Goal: Task Accomplishment & Management: Complete application form

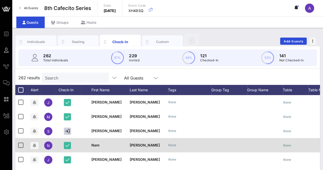
scroll to position [0, 6]
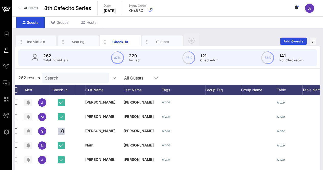
click at [207, 77] on div "262 results Search All Guests" at bounding box center [167, 78] width 305 height 14
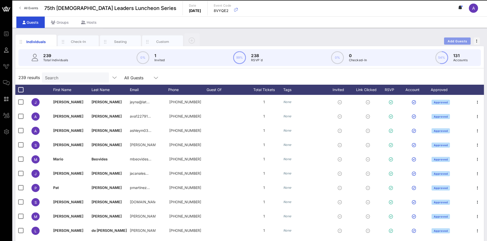
click at [456, 43] on span "Add Guests" at bounding box center [457, 41] width 20 height 4
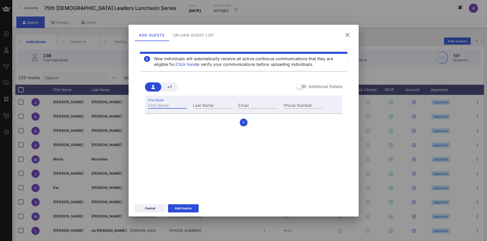
click at [165, 104] on div "First Name" at bounding box center [167, 105] width 39 height 7
click at [166, 105] on div "First Name" at bounding box center [167, 105] width 39 height 7
paste input "Henry"
type input "Henry"
drag, startPoint x: 211, startPoint y: 104, endPoint x: 194, endPoint y: 109, distance: 17.9
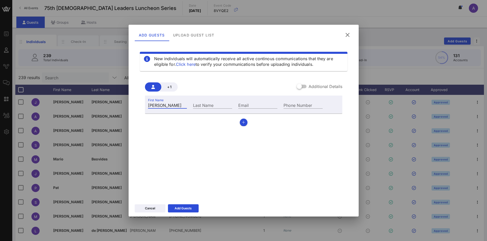
click at [210, 104] on div "Last Name" at bounding box center [212, 105] width 39 height 7
click at [217, 104] on input "Last Name" at bounding box center [212, 105] width 39 height 7
paste input "Van de Putte III"
type input "Van de Putte III"
click at [263, 106] on input "Email" at bounding box center [257, 105] width 39 height 7
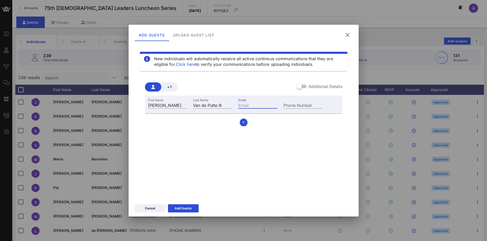
paste input "hvandeputte@mowctx.org"
type input "hvandeputte@mowctx.org"
click at [245, 121] on icon "button" at bounding box center [243, 123] width 3 height 4
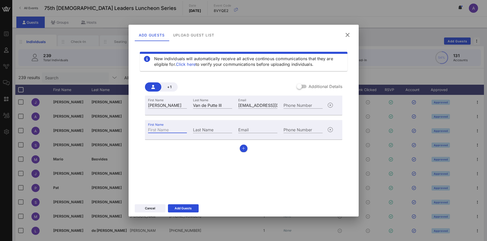
click at [165, 131] on input "First Name" at bounding box center [167, 129] width 39 height 7
paste input "Carina"
type input "Carina"
click at [216, 129] on input "Last Name" at bounding box center [212, 129] width 39 height 7
paste input "Alderete"
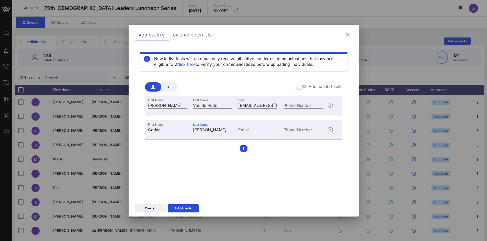
type input "Alderete"
click at [245, 130] on div "Email" at bounding box center [257, 129] width 39 height 7
paste input "carina.alderete@accenture.com"
type input "carina.alderete@accenture.com"
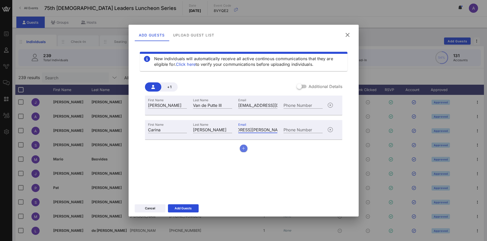
click at [244, 148] on icon "button" at bounding box center [243, 149] width 3 height 4
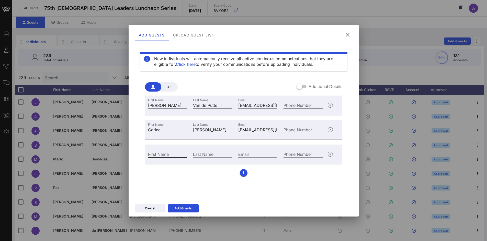
click at [163, 153] on div "First Name" at bounding box center [167, 154] width 39 height 7
paste input "Marina"
type input "Marina"
click at [218, 154] on input "Last Name" at bounding box center [212, 154] width 39 height 7
paste input "Alderete Gavito"
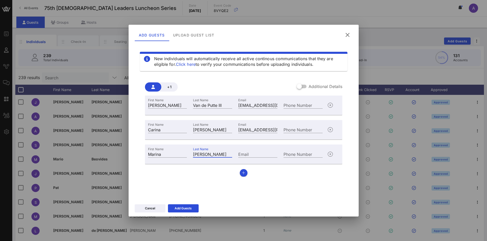
type input "Alderete Gavito"
click at [244, 153] on div "Email" at bounding box center [257, 154] width 39 height 7
paste input "marina.gavito@sanantonio.gov"
type input "marina.gavito@sanantonio.gov"
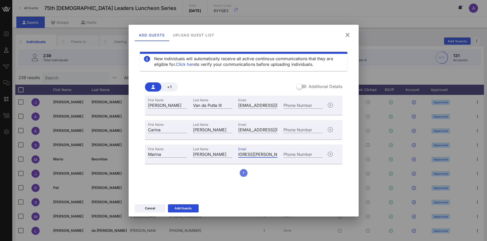
click at [245, 172] on button "button" at bounding box center [244, 173] width 8 height 8
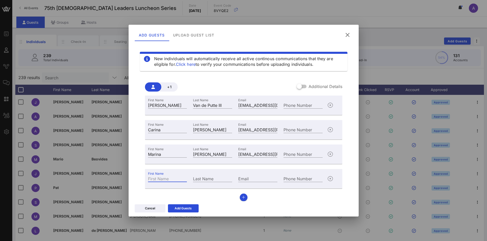
click at [170, 179] on input "First Name" at bounding box center [167, 179] width 39 height 7
paste input "Paul"
type input "Paul"
click at [211, 180] on input "Last Name" at bounding box center [212, 179] width 39 height 7
paste input "Basaldua"
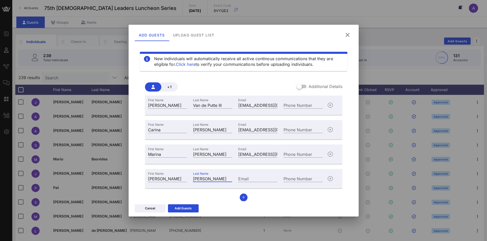
type input "Basaldua"
click at [259, 177] on input "Email" at bounding box center [257, 179] width 39 height 7
paste input "paul@vtdevco.com"
type input "paul@vtdevco.com"
click at [242, 198] on icon "button" at bounding box center [243, 198] width 3 height 4
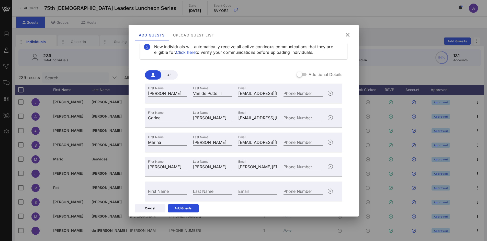
scroll to position [28, 0]
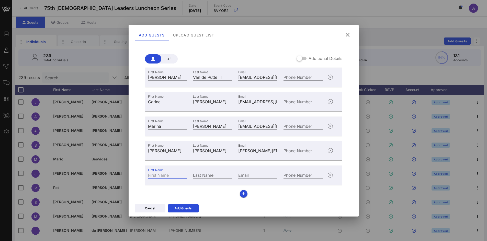
click at [155, 174] on div "First Name" at bounding box center [167, 175] width 39 height 7
paste input "Karla"
type input "Karla"
click at [208, 173] on div "Last Name" at bounding box center [212, 175] width 39 height 7
paste input "Palma"
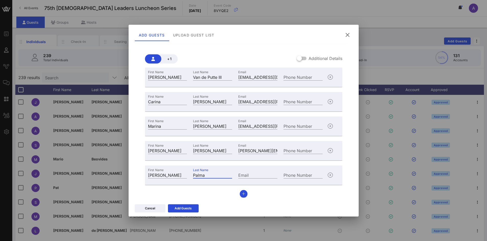
type input "Palma"
click at [243, 174] on div "Email" at bounding box center [257, 175] width 39 height 7
paste input "kpalma@perforce.com"
type input "kpalma@perforce.com"
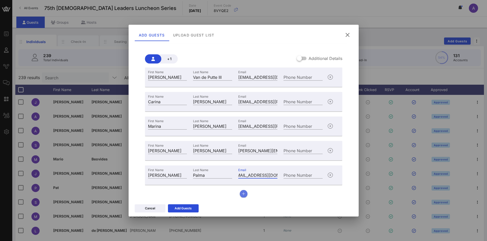
click at [240, 194] on button "button" at bounding box center [244, 194] width 8 height 8
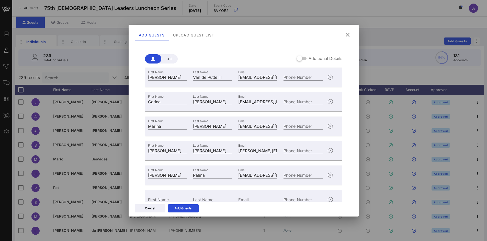
scroll to position [53, 0]
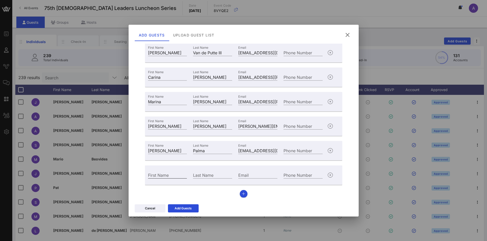
click at [168, 177] on input "First Name" at bounding box center [167, 175] width 39 height 7
paste input "Raquel"
type input "Raquel"
click at [214, 176] on input "Last Name" at bounding box center [212, 175] width 39 height 7
paste input "Garcia"
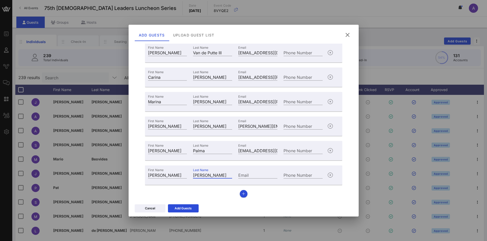
type input "Garcia"
click at [256, 175] on input "Email" at bounding box center [257, 175] width 39 height 7
paste input "rgarcia@ufcu.org"
type input "rgarcia@ufcu.org"
click at [240, 194] on button "button" at bounding box center [244, 194] width 8 height 8
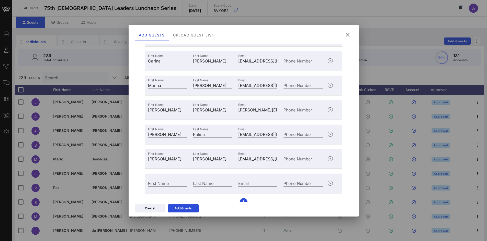
scroll to position [77, 0]
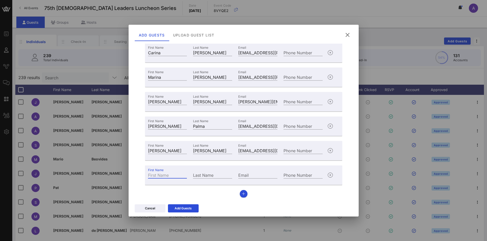
click at [169, 174] on input "First Name" at bounding box center [167, 175] width 39 height 7
paste input "JC"
type input "JC"
click at [200, 171] on div "Last Name" at bounding box center [212, 175] width 45 height 14
click at [197, 177] on input "Last Name" at bounding box center [212, 175] width 39 height 7
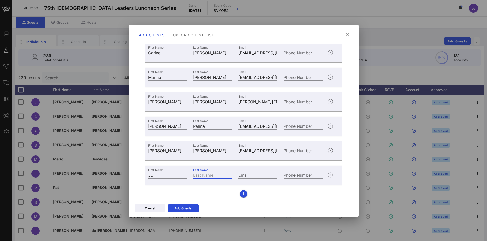
paste input "Jamal"
type input "Jamal"
click at [248, 174] on input "Email" at bounding box center [257, 175] width 39 height 7
paste input "jcjammal@gmail.com"
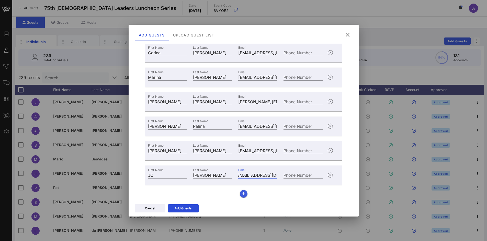
type input "jcjammal@gmail.com"
click at [240, 193] on button "button" at bounding box center [244, 194] width 8 height 8
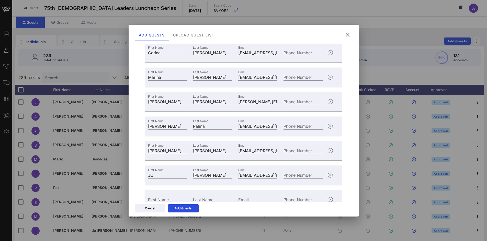
scroll to position [102, 0]
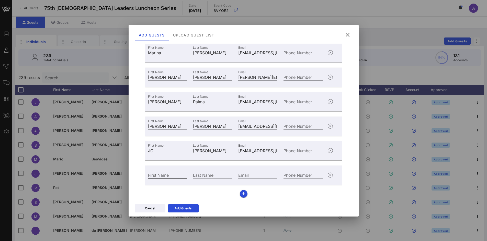
click at [167, 175] on input "First Name" at bounding box center [167, 175] width 39 height 7
paste input "Dee"
type input "Dee"
click at [218, 176] on input "Last Name" at bounding box center [212, 175] width 39 height 7
paste input "Jamal"
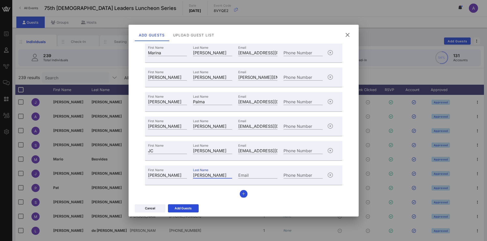
type input "Jamal"
click at [257, 178] on input "Email" at bounding box center [257, 175] width 39 height 7
paste input "jcjammal@gmail.com"
type input "jcjammal@gmail.com"
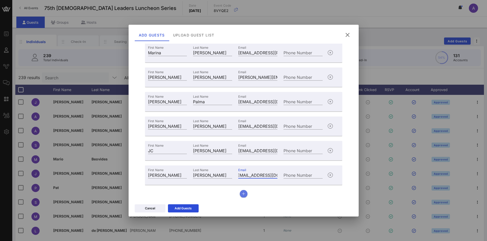
click at [242, 191] on button "button" at bounding box center [244, 194] width 8 height 8
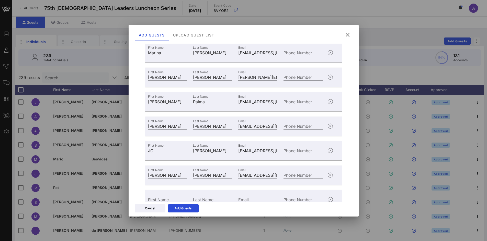
scroll to position [126, 0]
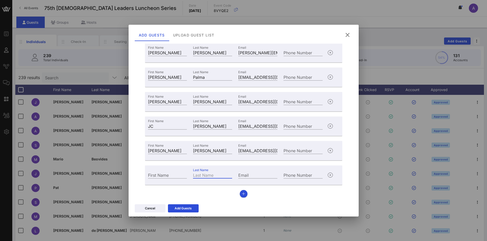
click at [210, 173] on div "Last Name" at bounding box center [212, 175] width 39 height 7
click at [174, 174] on input "First Name" at bounding box center [167, 175] width 39 height 7
paste input "Lisa"
type input "Lisa"
click at [209, 178] on input "Last Name" at bounding box center [212, 175] width 39 height 7
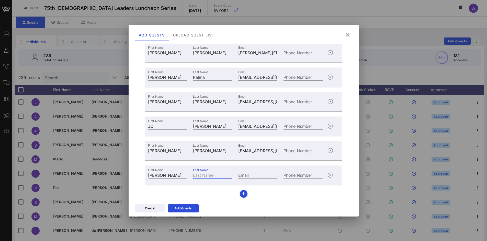
paste input "Lucero"
type input "Lucero"
click at [257, 175] on input "Email" at bounding box center [257, 175] width 39 height 7
paste input "lisaglucero@gmail.com"
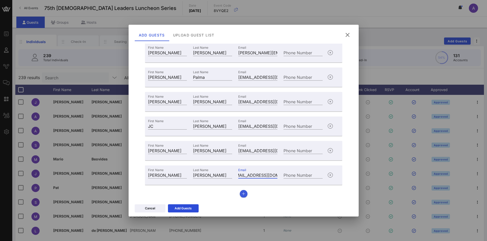
type input "lisaglucero@gmail.com"
click at [240, 194] on button "button" at bounding box center [244, 194] width 8 height 8
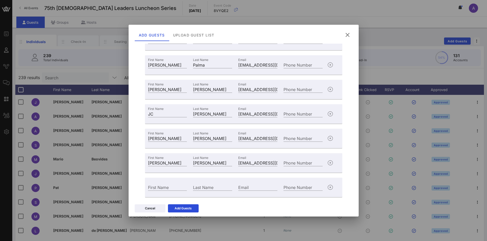
scroll to position [151, 0]
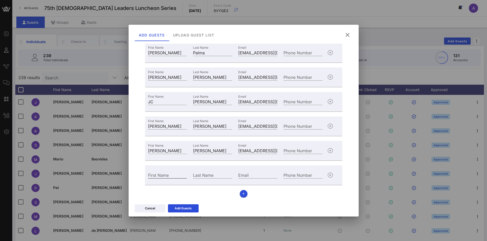
click at [155, 173] on div "First Name" at bounding box center [167, 175] width 39 height 7
paste input "Jose"
type input "Jose"
click at [201, 176] on input "Last Name" at bounding box center [212, 175] width 39 height 7
paste input "Valasquez"
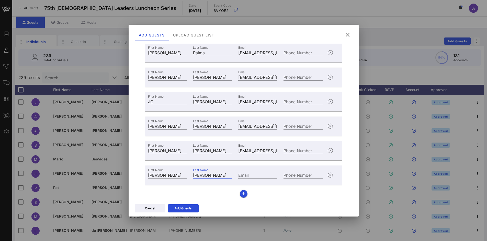
type input "Valasquez"
click at [254, 175] on input "Email" at bounding box center [257, 175] width 39 height 7
paste input "jose.velasquez@austintexas.gov"
type input "jose.velasquez@austintexas.gov"
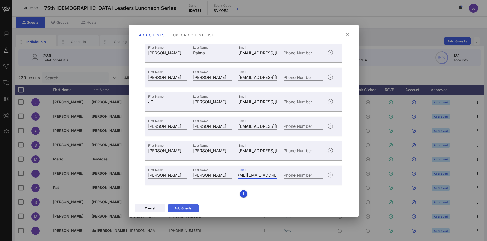
click at [184, 210] on icon at bounding box center [183, 209] width 4 height 4
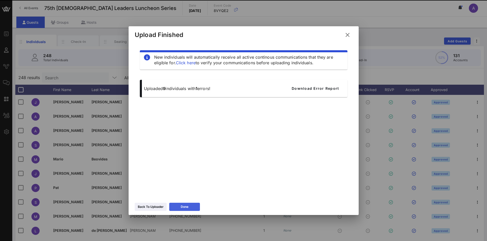
scroll to position [0, 0]
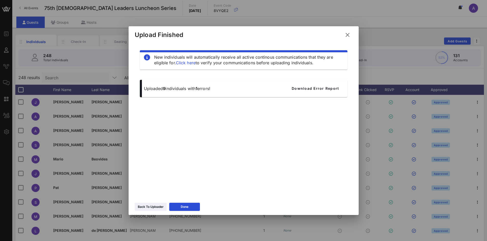
click at [204, 87] on p "Uploaded 9 individuals with 1 errors!" at bounding box center [212, 89] width 137 height 6
click at [329, 88] on span "Download Error Report" at bounding box center [315, 88] width 48 height 4
drag, startPoint x: 346, startPoint y: 33, endPoint x: 308, endPoint y: 38, distance: 38.5
click at [346, 33] on icon at bounding box center [347, 34] width 8 height 7
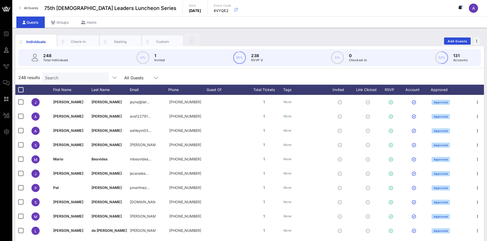
click at [74, 76] on input "Search" at bounding box center [75, 77] width 60 height 7
click at [166, 42] on div "Custom" at bounding box center [162, 41] width 23 height 5
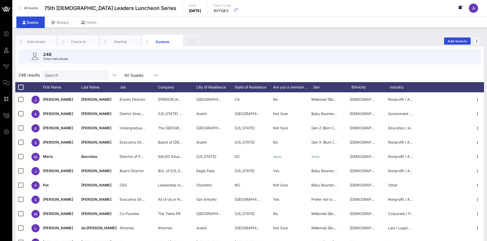
click at [65, 79] on div "Search" at bounding box center [75, 75] width 60 height 10
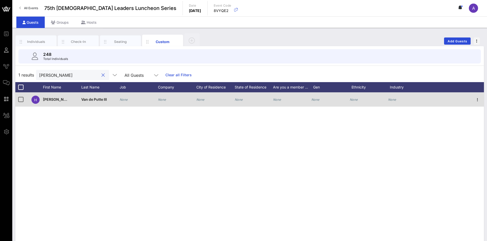
type input "henry"
click at [125, 100] on icon "None" at bounding box center [124, 100] width 8 height 4
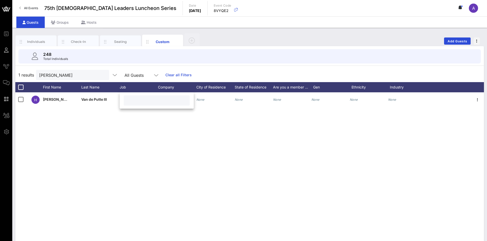
click at [154, 99] on input "text" at bounding box center [157, 100] width 60 height 7
paste input "CEO/President"
type input "CEO/President"
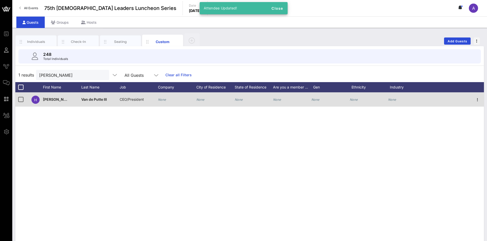
click at [162, 102] on div "None" at bounding box center [162, 100] width 8 height 14
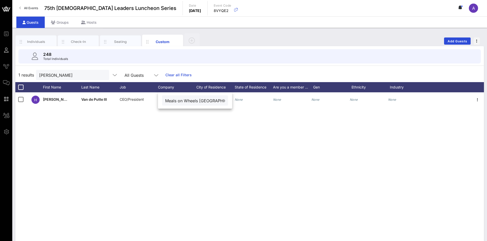
scroll to position [0, 6]
type input "Meals on Wheels Central Texas"
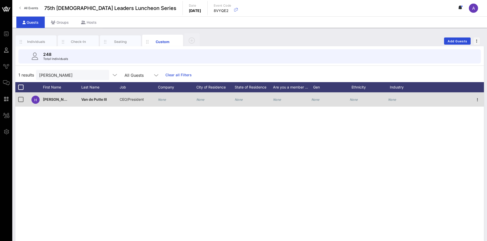
click at [162, 98] on icon "None" at bounding box center [162, 100] width 8 height 4
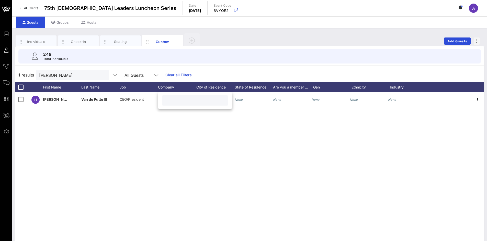
paste input "Meals on Wheels Central Texas"
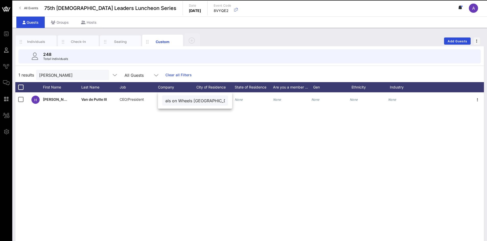
type input "Meals on Wheels Central Texas"
click at [175, 125] on div "H Henry Van de Putte III CEO/President None None None None None None None" at bounding box center [249, 169] width 468 height 153
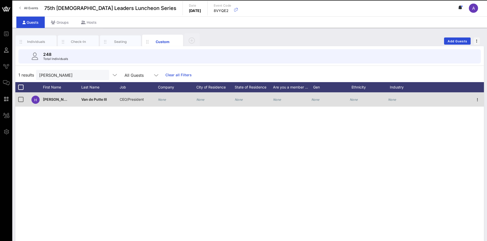
click at [164, 100] on icon "None" at bounding box center [162, 100] width 8 height 4
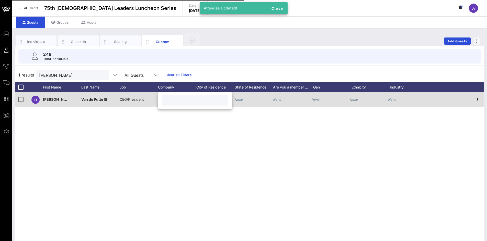
click at [198, 131] on div "H Henry Van de Putte III CEO/President Meals on Wheels Central Texas None None …" at bounding box center [249, 169] width 468 height 153
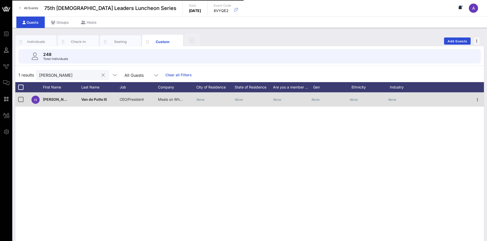
click at [101, 76] on button "clear icon" at bounding box center [102, 75] width 3 height 5
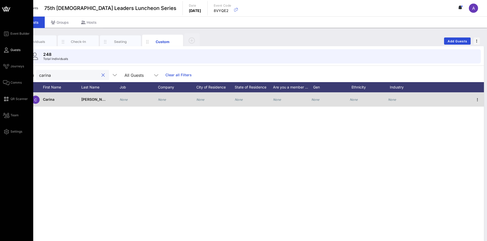
type input "carina"
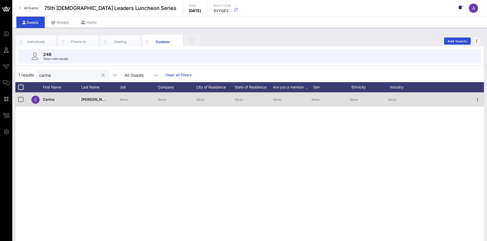
click at [123, 100] on icon "None" at bounding box center [124, 100] width 8 height 4
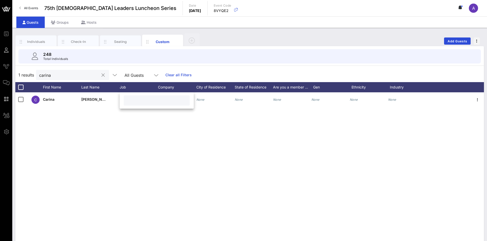
paste input "Song Account Lead"
type input "Song Account Lead"
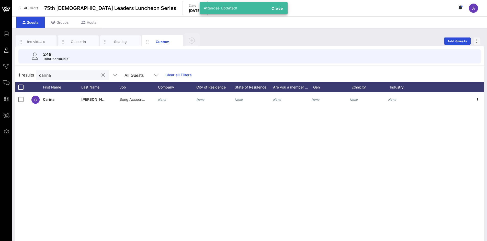
click at [161, 100] on icon "None" at bounding box center [162, 100] width 8 height 4
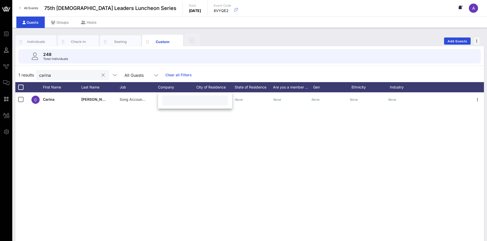
paste input "Accenture"
type input "Accenture"
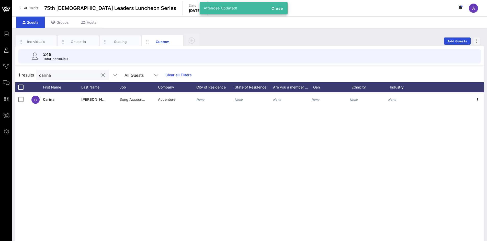
click at [101, 75] on button "clear icon" at bounding box center [102, 75] width 3 height 5
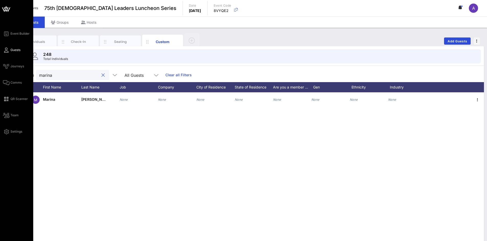
type input "marina"
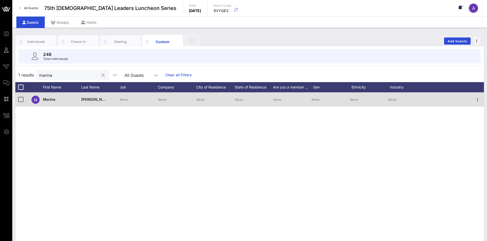
click at [123, 102] on div "None" at bounding box center [124, 100] width 8 height 14
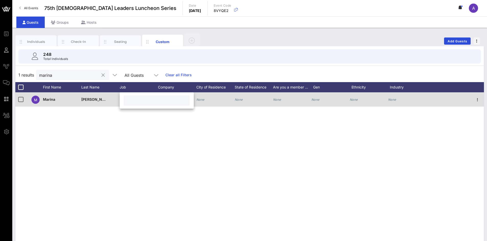
paste input "City Council Member District 7"
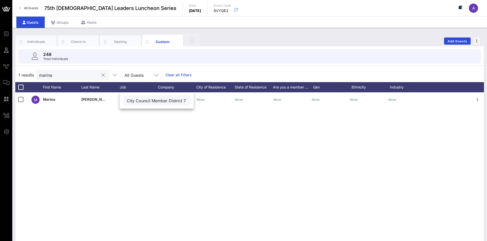
type input "City Council Member District 7"
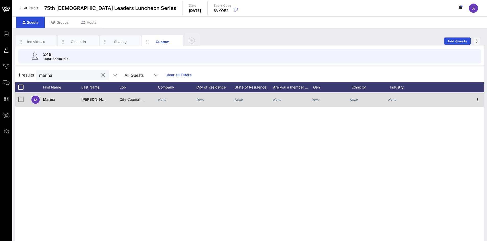
click at [157, 100] on div "City Council Member District 7" at bounding box center [139, 103] width 38 height 20
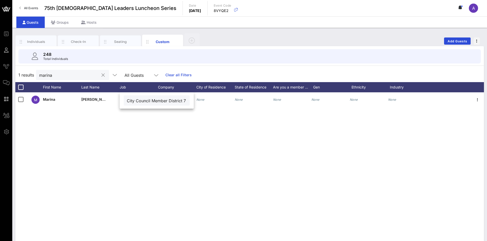
click at [182, 147] on div "M Marina Alderete Gavito City Council Member District 7 None None None None Non…" at bounding box center [249, 169] width 468 height 153
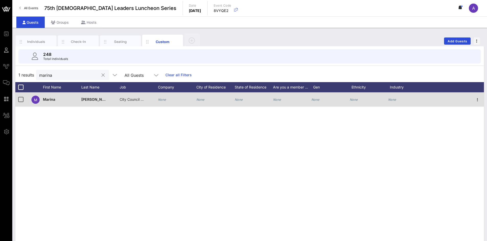
click at [167, 103] on div "None" at bounding box center [177, 103] width 38 height 20
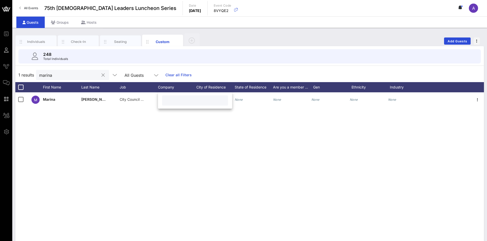
paste input "City of San Antonio"
type input "City of San Antonio"
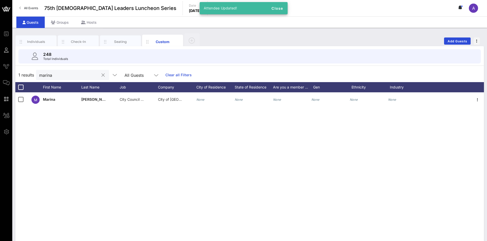
click at [101, 74] on button "clear icon" at bounding box center [102, 75] width 3 height 5
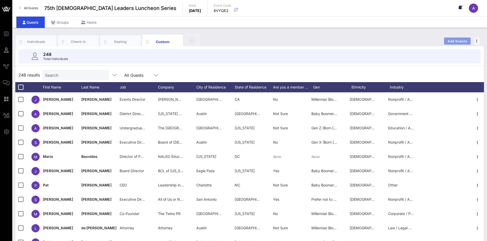
click at [450, 43] on span "Add Guests" at bounding box center [457, 41] width 20 height 4
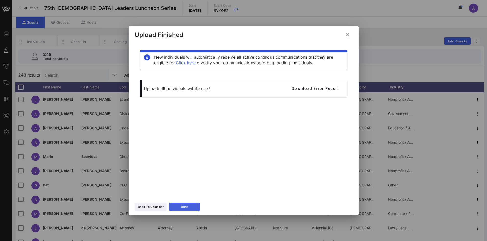
click at [192, 208] on button "Done" at bounding box center [184, 207] width 31 height 8
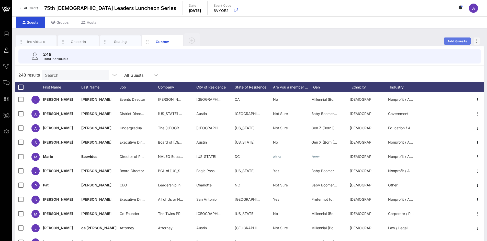
click at [460, 40] on span "Add Guests" at bounding box center [457, 41] width 20 height 4
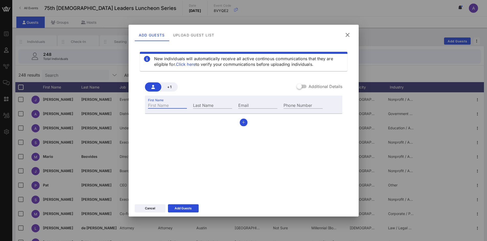
click at [175, 103] on input "First Name" at bounding box center [167, 105] width 39 height 7
paste input "Jesus "Chuy""
type input "Jesus "Chuy""
click at [210, 103] on div "Last Name" at bounding box center [212, 105] width 39 height 7
paste input "Gonzalez"
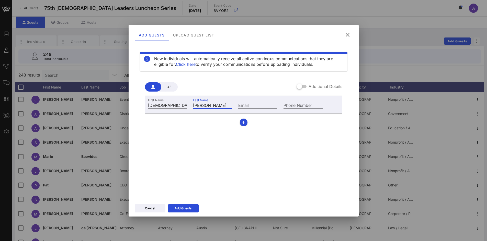
type input "Gonzalez"
drag, startPoint x: 263, startPoint y: 104, endPoint x: 258, endPoint y: 106, distance: 5.3
click at [262, 104] on input "Email" at bounding box center [257, 105] width 39 height 7
paste input "chuy.gonzalez@hdrinc.com"
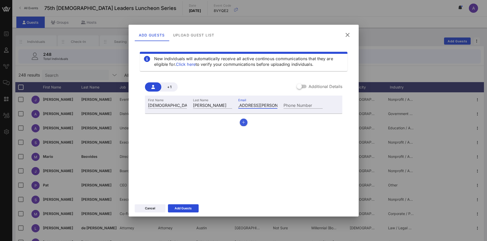
type input "chuy.gonzalez@hdrinc.com"
click at [245, 121] on button "button" at bounding box center [244, 123] width 8 height 8
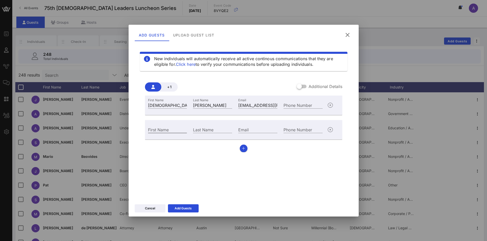
click at [177, 128] on input "First Name" at bounding box center [167, 129] width 39 height 7
paste input "Mark"
type input "Mark"
click at [221, 131] on input "Last Name" at bounding box center [212, 129] width 39 height 7
paste input "Borenstein"
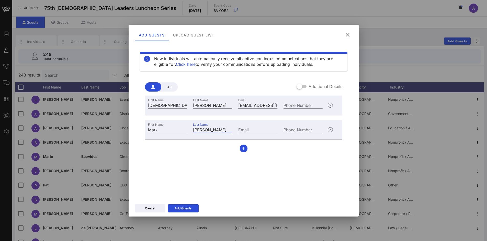
type input "Borenstein"
click at [244, 129] on div "Email" at bounding box center [257, 129] width 39 height 7
paste input "mark.borenstein@hdrinc.com"
type input "mark.borenstein@hdrinc.com"
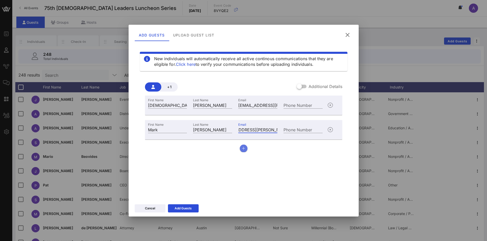
click at [247, 149] on button "button" at bounding box center [244, 149] width 8 height 8
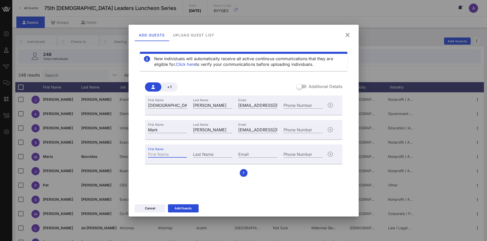
click at [175, 151] on input "First Name" at bounding box center [167, 154] width 39 height 7
paste input "J.M."
type input "J.M."
click at [208, 152] on div "Last Name" at bounding box center [212, 154] width 39 height 7
paste input "Gonzalez"
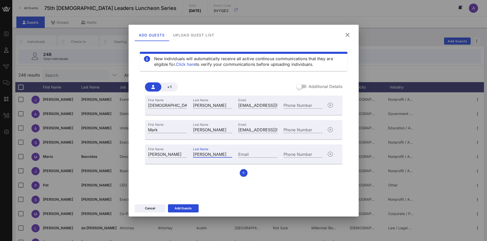
type input "Gonzalez"
click at [239, 152] on div "Email" at bounding box center [257, 154] width 39 height 7
paste input "j.m.gonzalez@hdrinc.com"
type input "j.m.gonzalez@hdrinc.com"
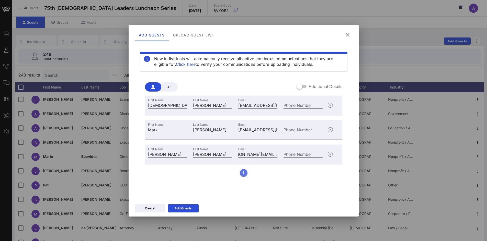
click at [246, 173] on button "button" at bounding box center [244, 173] width 8 height 8
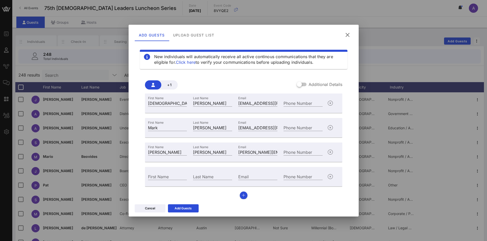
scroll to position [4, 0]
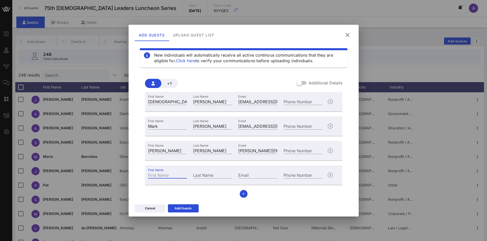
click at [152, 173] on div "First Name" at bounding box center [167, 175] width 39 height 7
paste input "Cynthia"
type input "Cynthia"
click at [197, 173] on div "Last Name" at bounding box center [212, 175] width 39 height 7
paste input "[PERSON_NAME]"
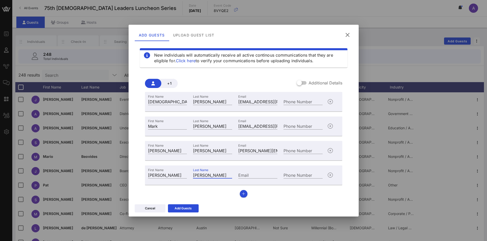
type input "[PERSON_NAME]"
click at [257, 177] on input "Email" at bounding box center [257, 175] width 39 height 7
paste input "cynthia.hernandez@hdrinc.com"
type input "cynthia.hernandez@hdrinc.com"
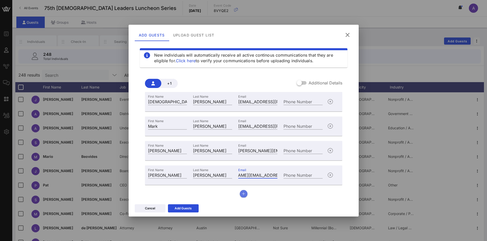
click at [242, 193] on icon "button" at bounding box center [243, 194] width 3 height 4
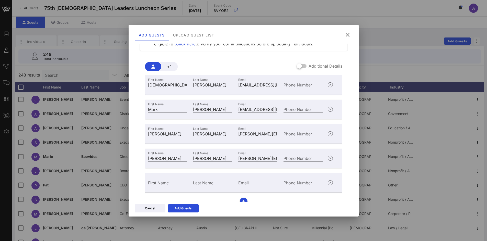
scroll to position [28, 0]
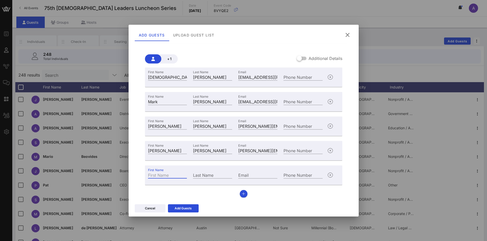
click at [158, 173] on div "First Name" at bounding box center [167, 175] width 39 height 7
paste input "Gabe"
type input "Gabe"
click at [202, 174] on div "Last Name" at bounding box center [212, 175] width 39 height 7
paste input "Villarreal"
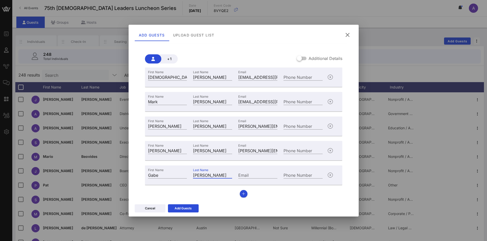
type input "Villarreal"
click at [249, 173] on input "Email" at bounding box center [257, 175] width 39 height 7
paste input "gabriel.villarreal@hdrinc.com"
type input "gabriel.villarreal@hdrinc.com"
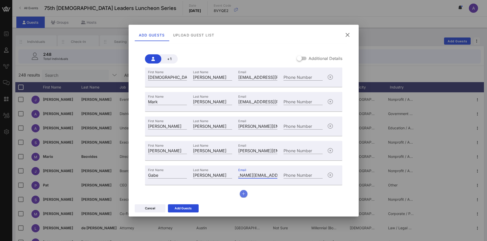
click at [243, 193] on icon "button" at bounding box center [243, 194] width 3 height 4
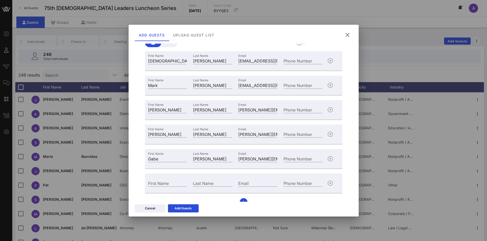
scroll to position [53, 0]
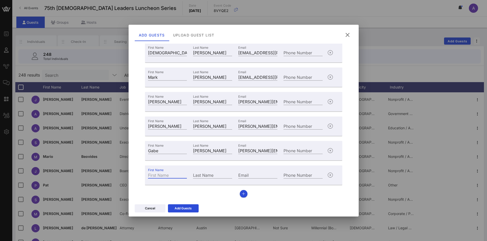
click at [160, 176] on input "First Name" at bounding box center [167, 175] width 39 height 7
paste input "Kathy"
type input "Kathy"
click at [216, 176] on input "Last Name" at bounding box center [212, 175] width 39 height 7
paste input "Smith"
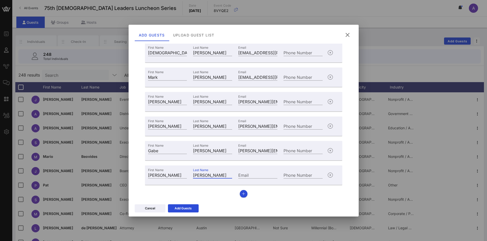
type input "Smith"
click at [262, 175] on input "Email" at bounding box center [257, 175] width 39 height 7
paste input "kathy.smith@hdrinc.com"
type input "kathy.smith@hdrinc.com"
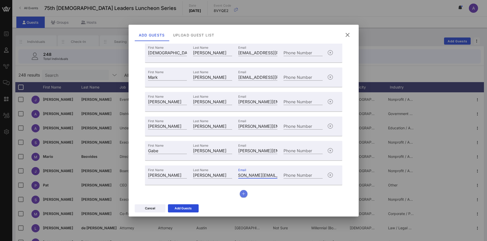
click at [243, 191] on button "button" at bounding box center [244, 194] width 8 height 8
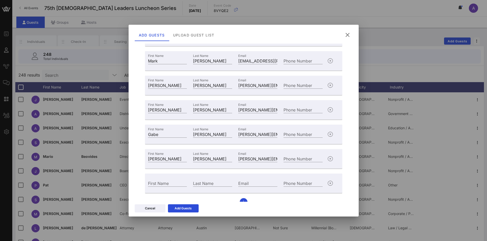
scroll to position [77, 0]
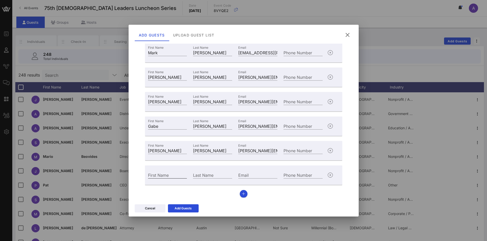
click at [168, 174] on input "First Name" at bounding box center [167, 175] width 39 height 7
paste input "Jennifer"
type input "Jennifer"
click at [195, 174] on div "Last Name" at bounding box center [212, 175] width 39 height 7
paste input "Lueckemeyer"
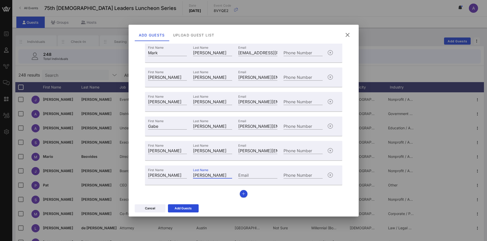
type input "Lueckemeyer"
click at [252, 177] on input "Email" at bounding box center [257, 175] width 39 height 7
paste input "jennifer.lueckemeyer@hdrinc.com"
type input "jennifer.lueckemeyer@hdrinc.com"
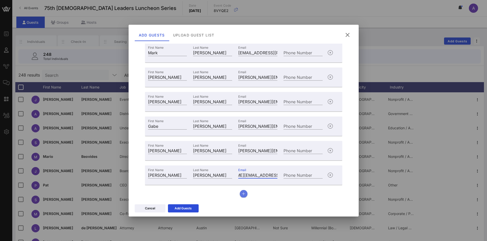
click at [240, 191] on button "button" at bounding box center [244, 194] width 8 height 8
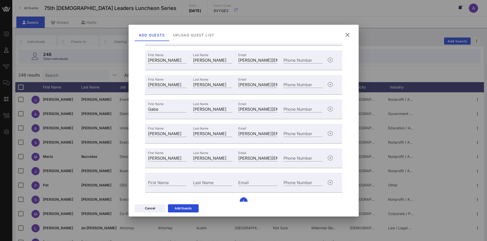
scroll to position [102, 0]
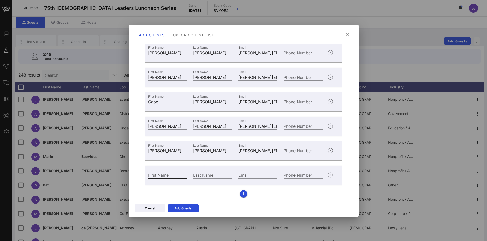
click at [154, 173] on div "First Name" at bounding box center [167, 175] width 39 height 7
paste input "Angelica"
type input "Angelica"
click at [207, 172] on div "Last Name" at bounding box center [212, 175] width 39 height 7
paste input "Cortez"
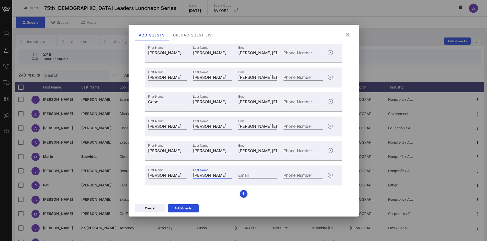
type input "Cortez"
click at [245, 177] on input "Email" at bounding box center [257, 175] width 39 height 7
paste input "angelica.cortez@hdrinc.com"
type input "angelica.cortez@hdrinc.com"
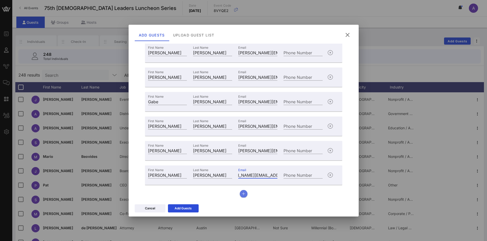
click at [242, 193] on icon "button" at bounding box center [243, 194] width 3 height 4
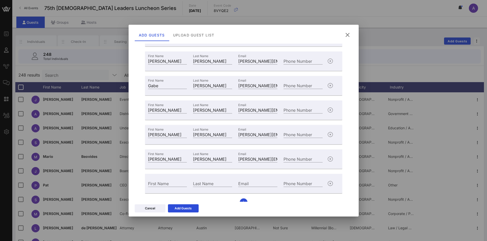
scroll to position [126, 0]
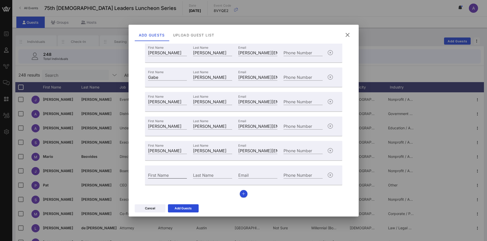
click at [159, 174] on div "First Name" at bounding box center [167, 175] width 39 height 7
paste input "Jerry"
type input "Jerry"
click at [210, 174] on div "Last Name" at bounding box center [212, 175] width 39 height 7
paste input "Haddican"
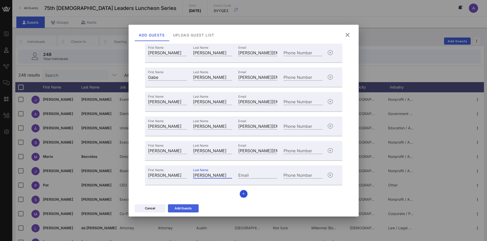
type input "Haddican"
click at [187, 210] on div "Add Guests" at bounding box center [183, 208] width 17 height 5
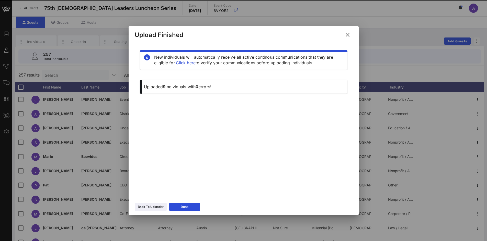
scroll to position [0, 0]
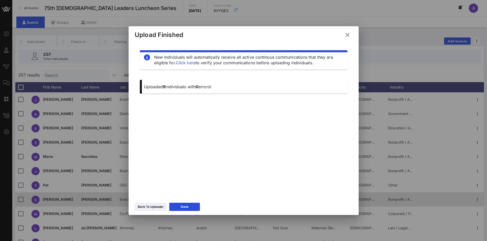
click at [187, 205] on div "Done" at bounding box center [185, 207] width 8 height 5
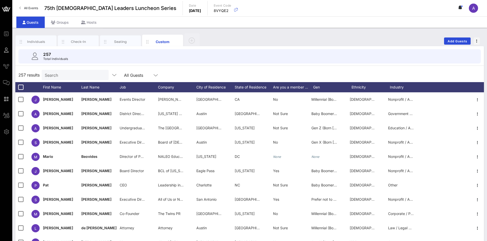
click at [92, 78] on input "Search" at bounding box center [75, 75] width 60 height 7
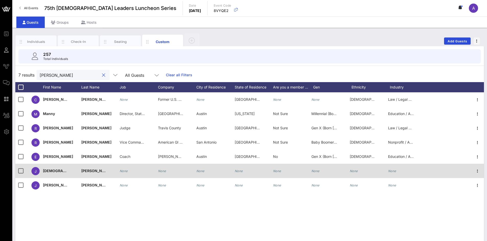
type input "gonzalez"
click at [166, 171] on icon "None" at bounding box center [162, 171] width 8 height 4
drag, startPoint x: 186, startPoint y: 173, endPoint x: 149, endPoint y: 175, distance: 37.1
click at [149, 176] on div "Event Builder Guests Journeys Comms QR Scanner Team Settings 75th Latino Leader…" at bounding box center [243, 125] width 487 height 251
type input "HDR"
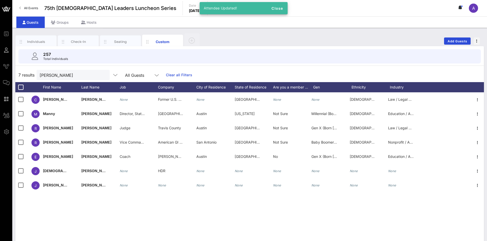
click at [102, 75] on button "clear icon" at bounding box center [103, 75] width 3 height 5
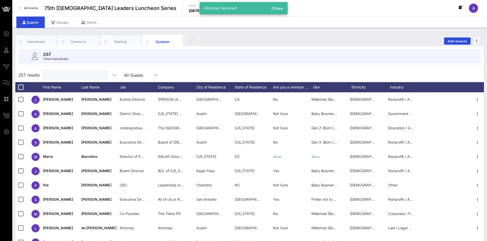
type input "N"
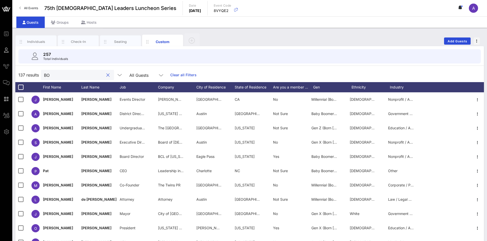
type input "B"
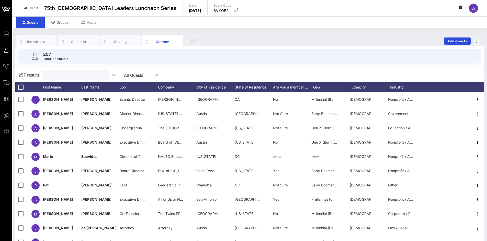
type input "n"
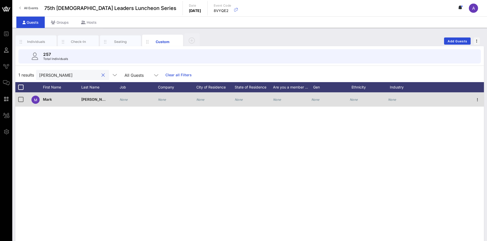
type input "boren"
click at [160, 98] on div "None" at bounding box center [162, 100] width 8 height 14
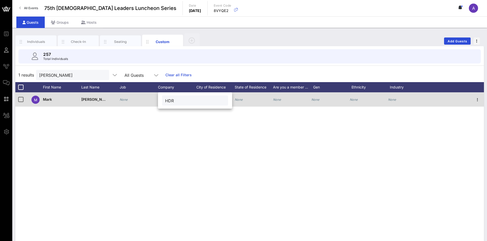
type input "HDR"
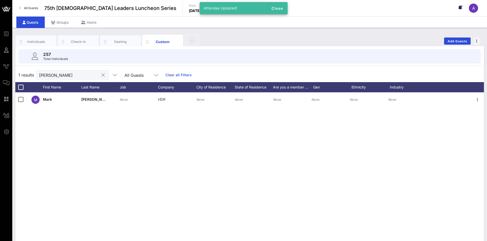
click at [101, 74] on button "clear icon" at bounding box center [102, 75] width 3 height 5
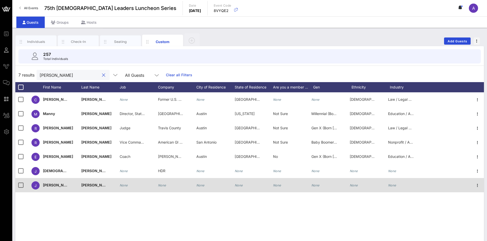
type input "gonzalez"
click at [164, 184] on icon "None" at bounding box center [162, 186] width 8 height 4
type input "HDR"
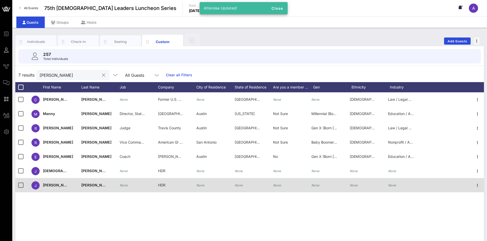
drag, startPoint x: 99, startPoint y: 76, endPoint x: 96, endPoint y: 74, distance: 3.1
click at [102, 75] on button "clear icon" at bounding box center [103, 75] width 3 height 5
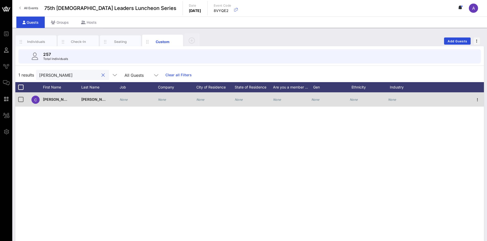
type input "cynthia"
click at [165, 101] on icon "None" at bounding box center [162, 100] width 8 height 4
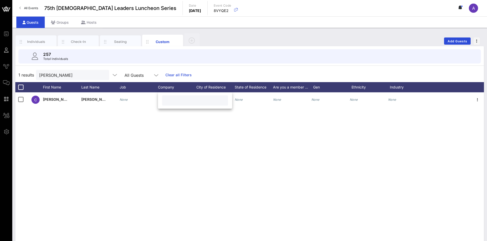
paste input "HDR"
type input "HDR"
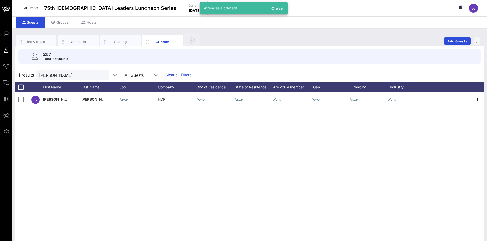
click at [101, 76] on button "clear icon" at bounding box center [102, 75] width 3 height 5
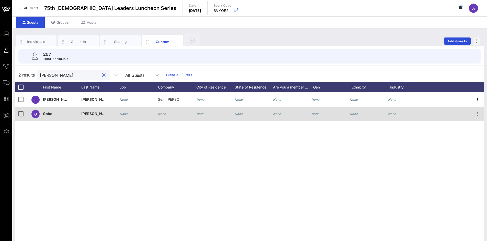
type input "villar"
click at [163, 115] on icon "None" at bounding box center [162, 114] width 8 height 4
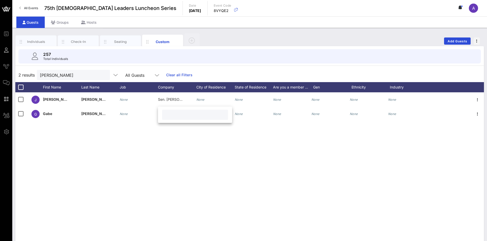
paste input "HDR"
type input "HDR"
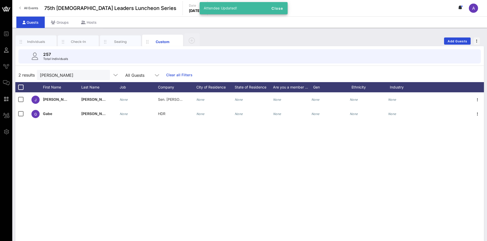
click at [102, 73] on button "clear icon" at bounding box center [103, 75] width 3 height 5
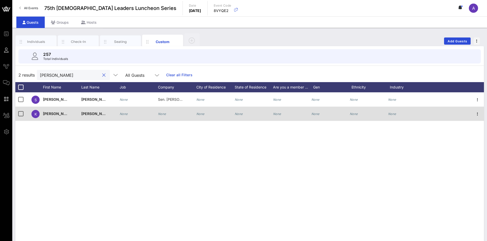
type input "smith"
click at [164, 114] on icon "None" at bounding box center [162, 114] width 8 height 4
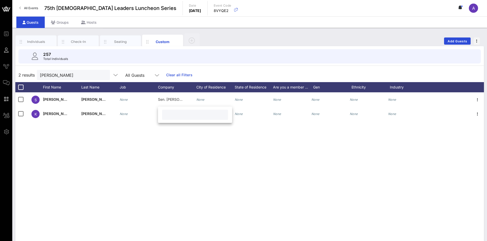
paste input "HDR"
type input "HDR"
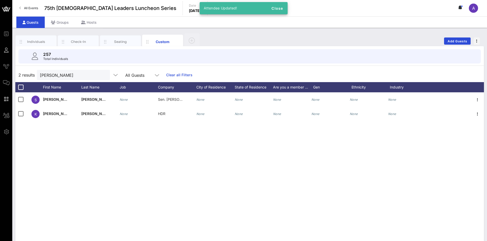
click at [102, 74] on button "clear icon" at bounding box center [103, 75] width 3 height 5
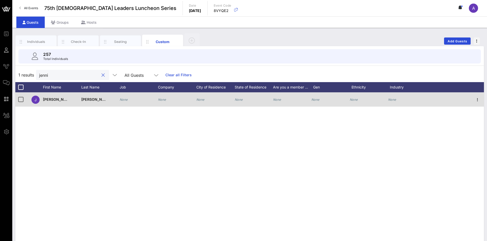
type input "jenni"
click at [163, 97] on div "None" at bounding box center [162, 100] width 8 height 14
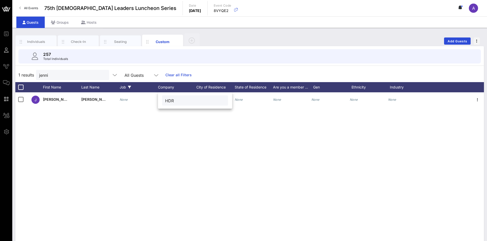
type input "HDR"
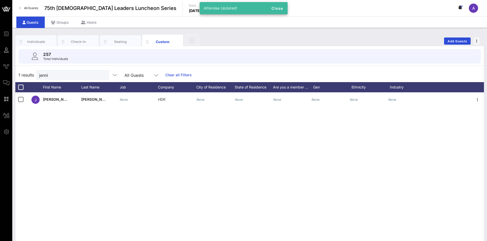
click at [101, 73] on button "clear icon" at bounding box center [102, 75] width 3 height 5
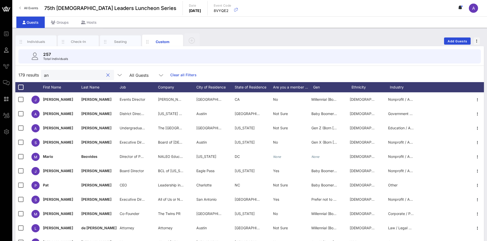
type input "a"
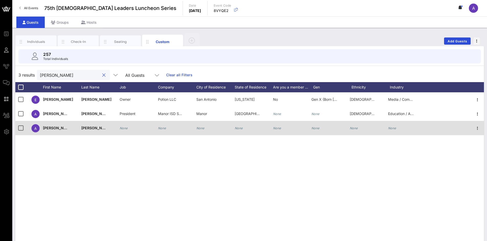
type input "cortez"
click at [164, 129] on icon "None" at bounding box center [162, 128] width 8 height 4
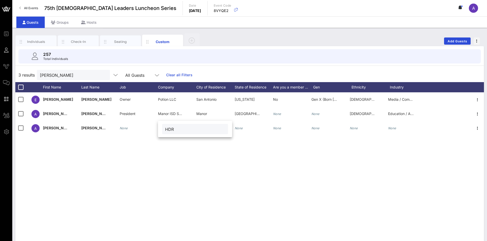
type input "HDR"
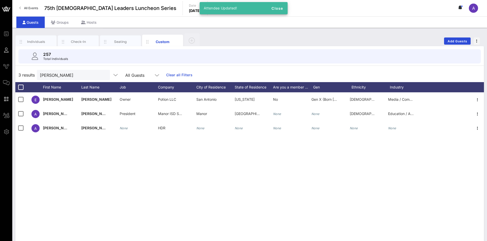
click at [102, 73] on button "clear icon" at bounding box center [103, 75] width 3 height 5
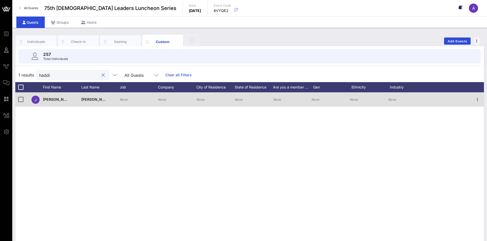
type input "haddi"
click at [160, 100] on icon "None" at bounding box center [162, 100] width 8 height 4
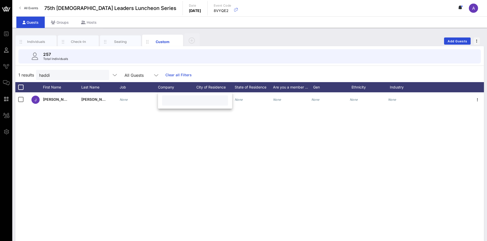
paste input "HDR"
type input "HDR Guest"
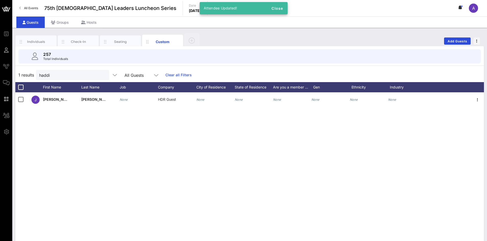
click at [101, 73] on button "clear icon" at bounding box center [102, 75] width 3 height 5
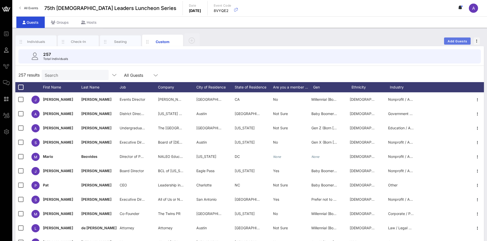
click at [454, 42] on span "Add Guests" at bounding box center [457, 41] width 20 height 4
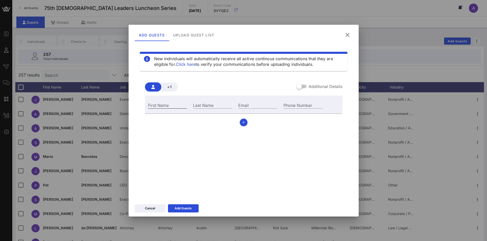
click at [175, 105] on input "First Name" at bounding box center [167, 105] width 39 height 7
paste input "Erica"
type input "Erica"
click at [203, 109] on div "Last Name" at bounding box center [212, 105] width 39 height 7
paste input "Lopez"
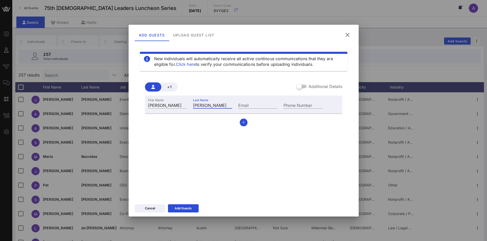
type input "Lopez"
click at [237, 123] on div "First Name Erica Last Name Lopez Email Phone Number" at bounding box center [243, 111] width 197 height 31
click at [243, 121] on icon "button" at bounding box center [243, 123] width 3 height 4
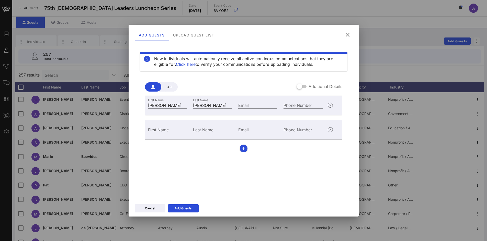
click at [148, 133] on input "First Name" at bounding box center [167, 129] width 39 height 7
paste input "Cristal"
type input "Cristal"
click at [209, 125] on div "Last Name" at bounding box center [212, 129] width 45 height 14
click at [208, 132] on input "Last Name" at bounding box center [212, 129] width 39 height 7
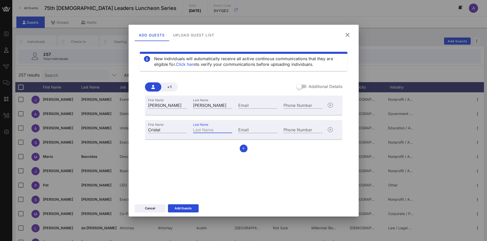
paste input "Retana-Lule"
type input "Retana-Lule"
click at [240, 147] on button "button" at bounding box center [244, 149] width 8 height 8
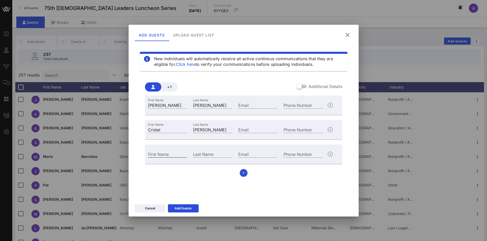
click at [171, 155] on input "First Name" at bounding box center [167, 154] width 39 height 7
paste input "Claudette"
type input "Claudette"
click at [201, 153] on div "Last Name" at bounding box center [212, 154] width 39 height 7
paste input "Sevcenco"
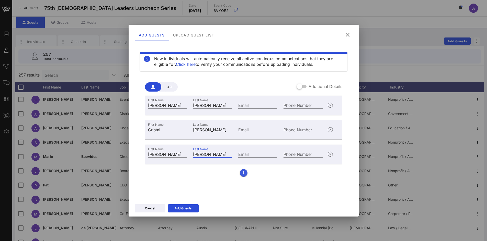
type input "Sevcenco"
click at [243, 172] on icon "button" at bounding box center [243, 173] width 3 height 4
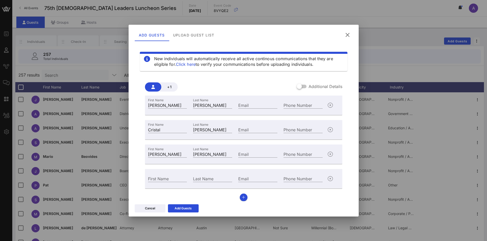
scroll to position [4, 0]
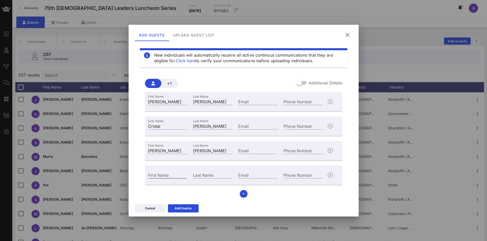
click at [170, 175] on input "First Name" at bounding box center [167, 175] width 39 height 7
paste input "Phillip"
type input "Phillip"
click at [211, 174] on div "Last Name" at bounding box center [212, 175] width 39 height 7
paste input "Sharpley"
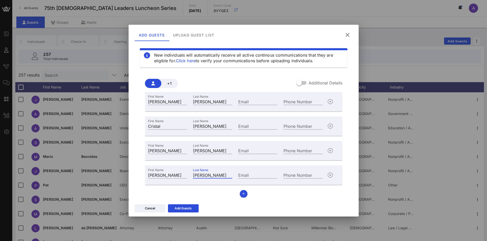
type input "Sharpley"
click at [239, 191] on div "First Name Erica Last Name Lopez Email Phone Number First Name Cristal Last Nam…" at bounding box center [243, 145] width 197 height 106
click at [242, 194] on icon "button" at bounding box center [243, 194] width 3 height 4
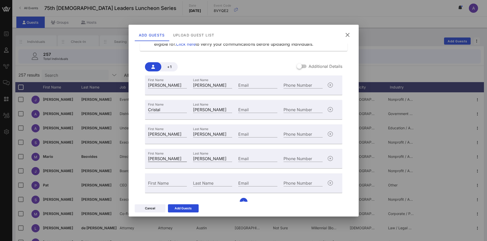
scroll to position [28, 0]
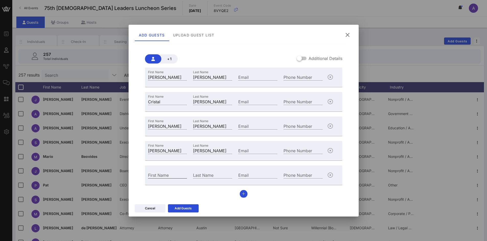
click at [174, 176] on input "First Name" at bounding box center [167, 175] width 39 height 7
paste input "Sally"
type input "Sally"
click at [211, 174] on input "Last Name" at bounding box center [212, 175] width 39 height 7
paste input "Sugrim"
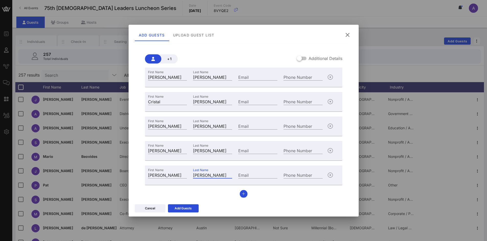
type input "Sugrim"
click at [244, 195] on div "First Name Erica Last Name Lopez Email Phone Number First Name Cristal Last Nam…" at bounding box center [243, 133] width 197 height 130
click at [241, 191] on button "button" at bounding box center [244, 194] width 8 height 8
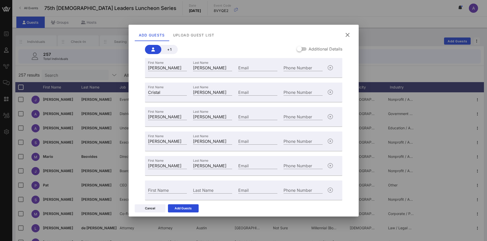
scroll to position [53, 0]
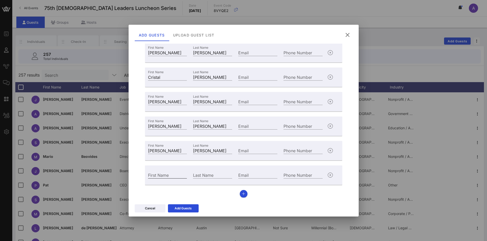
click at [160, 173] on div "First Name" at bounding box center [167, 175] width 39 height 7
paste input "Amelia"
type input "Amelia"
click at [219, 174] on input "Last Name" at bounding box center [212, 175] width 39 height 7
paste input "White"
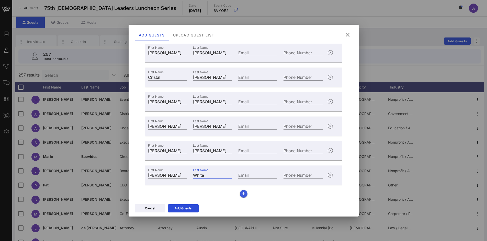
type input "White"
click at [245, 194] on button "button" at bounding box center [244, 194] width 8 height 8
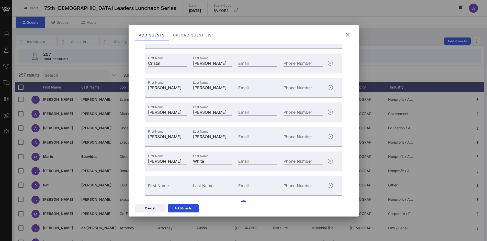
scroll to position [77, 0]
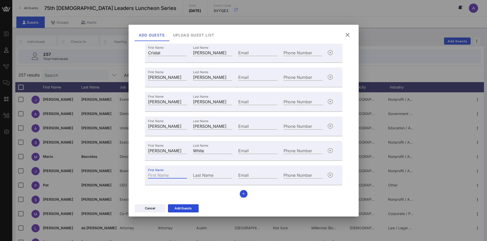
click at [180, 176] on input "First Name" at bounding box center [167, 175] width 39 height 7
paste input "Melanie"
type input "Melanie"
drag, startPoint x: 204, startPoint y: 175, endPoint x: 199, endPoint y: 176, distance: 5.4
click at [203, 175] on div "Last Name" at bounding box center [212, 175] width 39 height 7
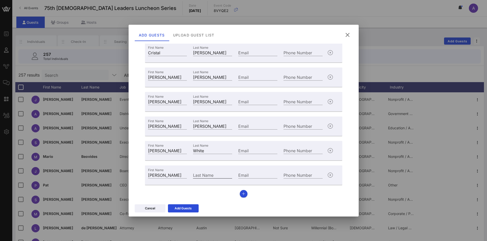
paste input "O’Brien"
type input "O’Brien"
click at [250, 173] on input "Email" at bounding box center [257, 175] width 39 height 7
paste input "melanie.obrien@wnco.com"
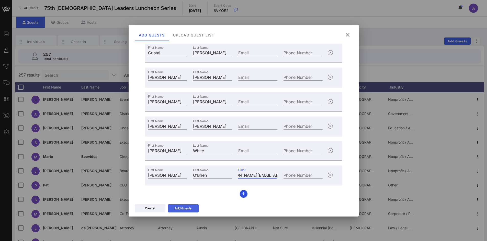
type input "melanie.obrien@wnco.com"
click at [181, 209] on icon at bounding box center [183, 208] width 4 height 3
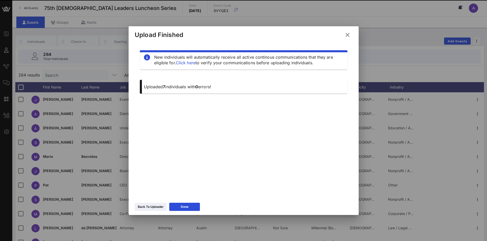
scroll to position [0, 0]
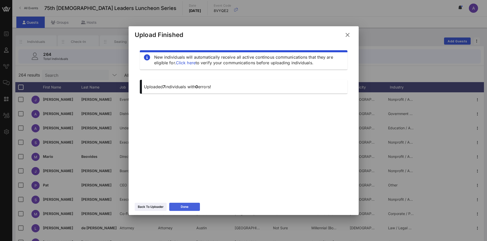
click at [187, 205] on div "Done" at bounding box center [185, 207] width 8 height 5
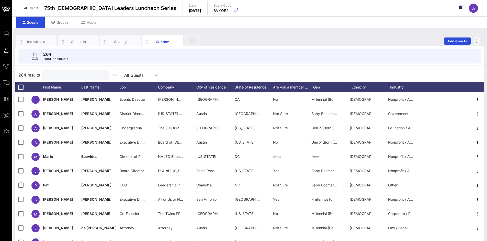
click at [77, 73] on input "text" at bounding box center [75, 75] width 60 height 7
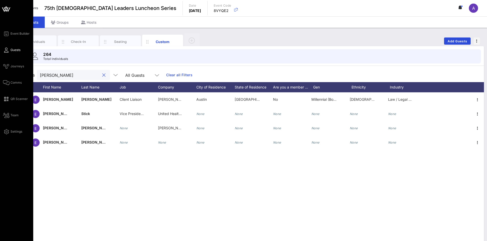
type input "erica"
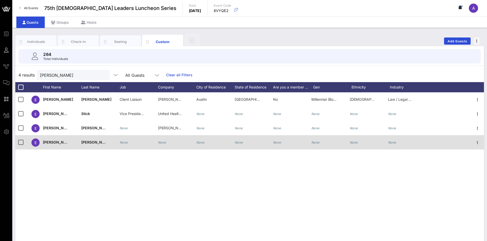
click at [160, 142] on icon "None" at bounding box center [162, 143] width 8 height 4
paste input "Hispanic Women’s Network of Texas"
type input "Hispanic Women’s Network of Texas"
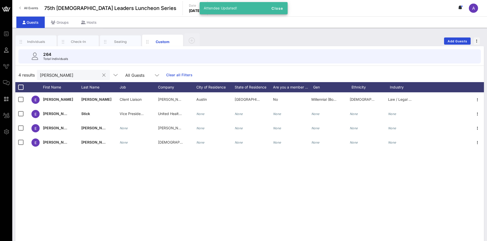
click at [102, 74] on button "clear icon" at bounding box center [103, 75] width 3 height 5
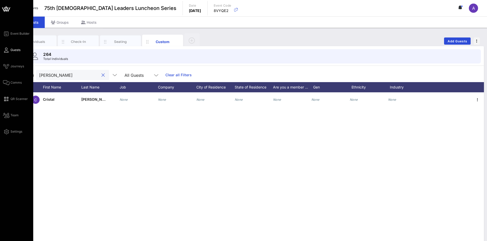
type input "retana"
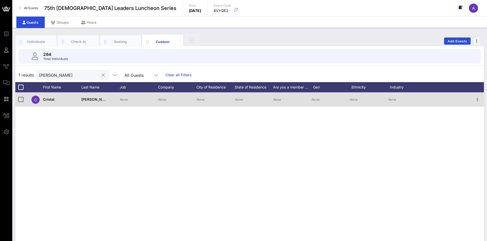
click at [161, 99] on icon "None" at bounding box center [162, 100] width 8 height 4
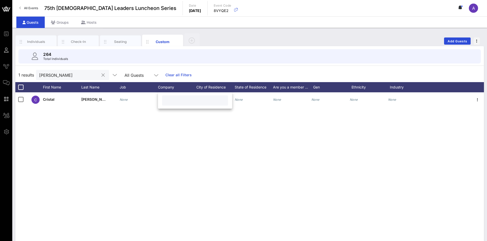
paste input "Hispanic Women’s Network of Texas"
type input "Hispanic Women’s Network of Texas"
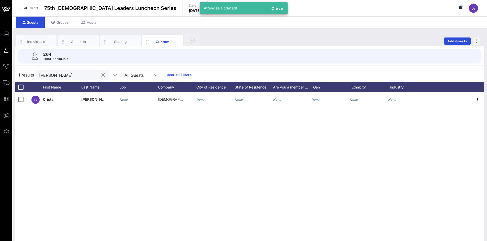
click at [101, 75] on button "clear icon" at bounding box center [102, 75] width 3 height 5
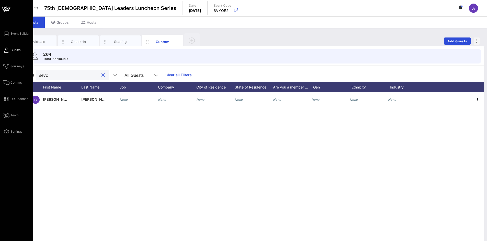
type input "sevc"
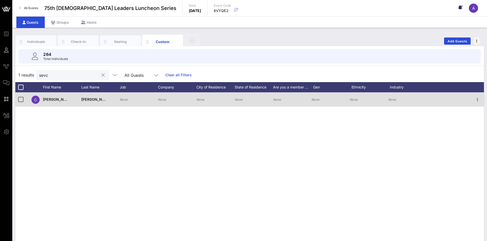
click at [129, 100] on div "None" at bounding box center [139, 103] width 38 height 20
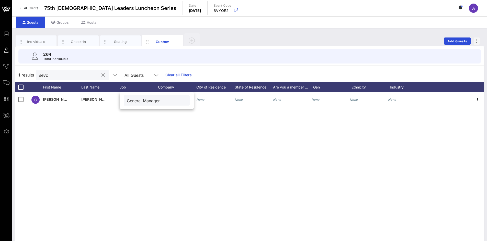
type input "General Manager"
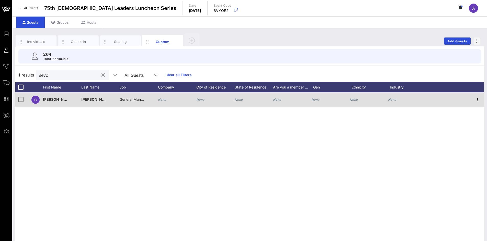
click at [163, 100] on icon "None" at bounding box center [162, 100] width 8 height 4
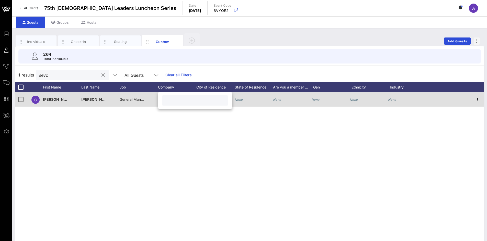
paste input "Southwest Airlines"
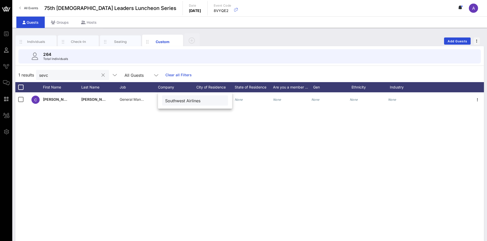
type input "Southwest Airlines"
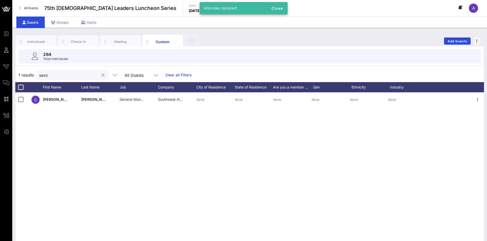
click at [101, 74] on button "clear icon" at bounding box center [102, 75] width 3 height 5
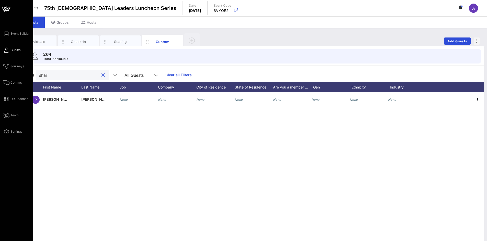
type input "shar"
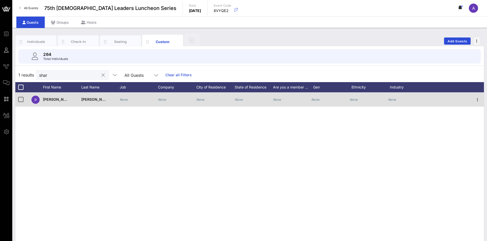
click at [128, 100] on div "None" at bounding box center [139, 103] width 38 height 20
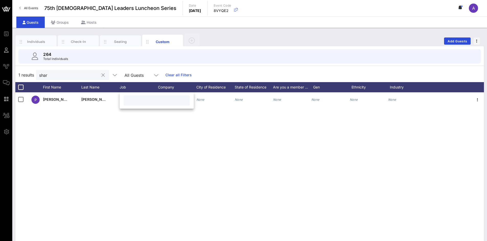
paste input "Operations Manager"
type input "Operations Manager"
click at [162, 96] on div "None" at bounding box center [162, 100] width 8 height 14
paste input "Southwest Airlines"
type input "Southwest Airlines"
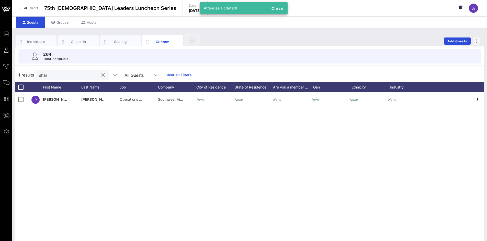
click at [101, 75] on button "clear icon" at bounding box center [102, 75] width 3 height 5
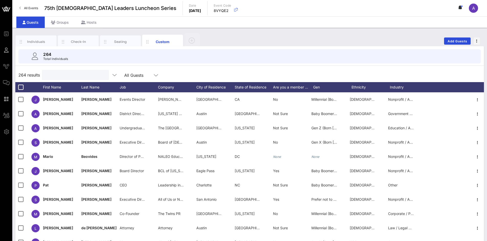
click at [74, 76] on input "text" at bounding box center [75, 75] width 60 height 7
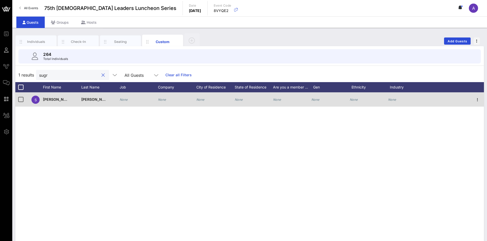
type input "sugr"
click at [124, 98] on icon "None" at bounding box center [124, 100] width 8 height 4
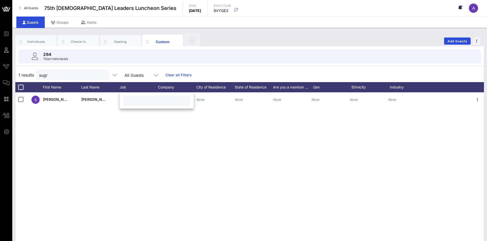
paste input "Operations Manager"
type input "Operations Manager"
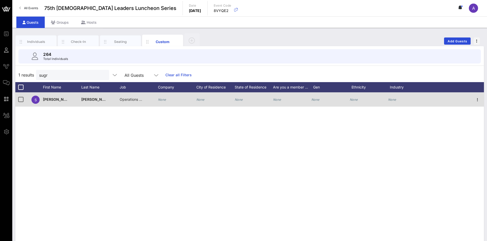
click at [169, 98] on div "None" at bounding box center [177, 103] width 38 height 20
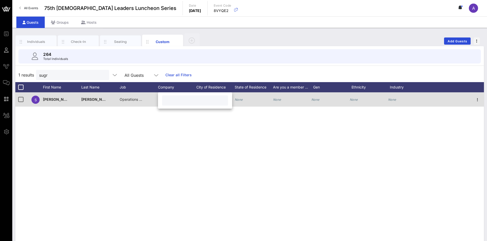
paste input "Southwest Airlines"
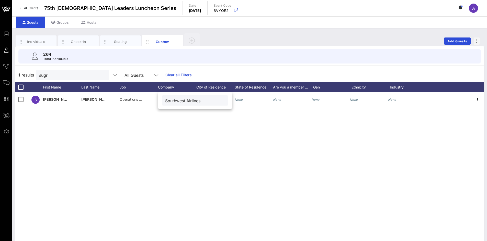
type input "Southwest Airlines"
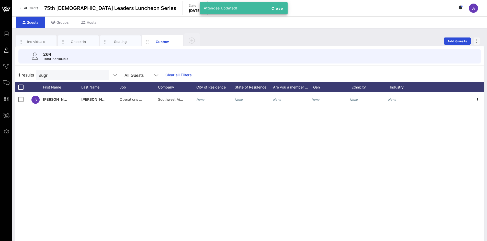
click at [101, 74] on button "clear icon" at bounding box center [102, 75] width 3 height 5
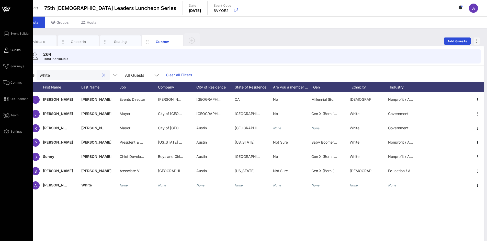
type input "white"
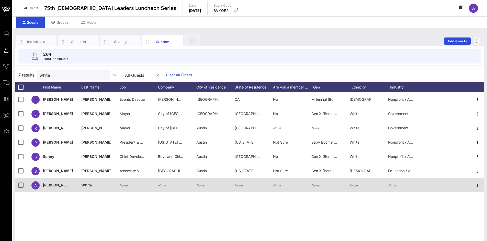
click at [127, 186] on icon "None" at bounding box center [124, 186] width 8 height 4
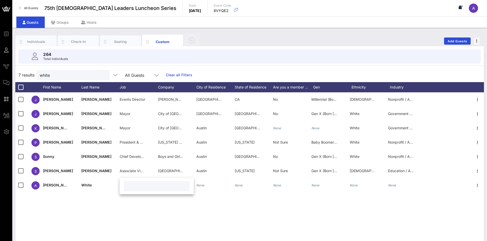
paste input "Regional Manager"
type input "Regional Manager"
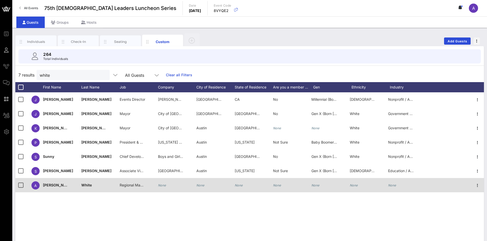
click at [169, 187] on div "None" at bounding box center [177, 188] width 38 height 20
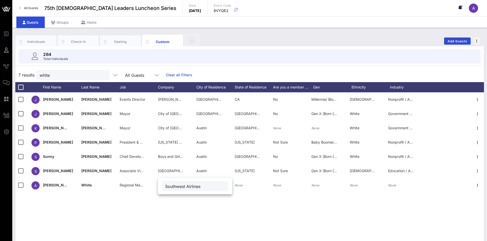
type input "Southwest Airlines"
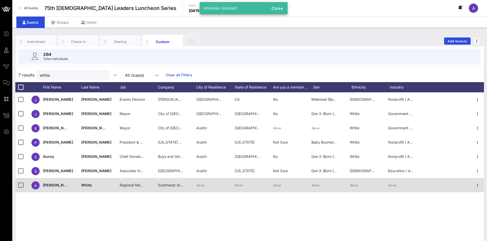
click at [131, 182] on div "Regional Manager" at bounding box center [133, 185] width 26 height 14
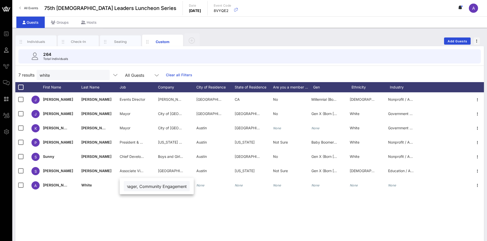
scroll to position [0, 29]
type input "Regional Manager, Community Engagement"
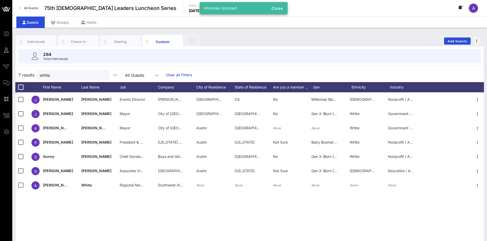
click at [102, 74] on button "clear icon" at bounding box center [103, 75] width 3 height 5
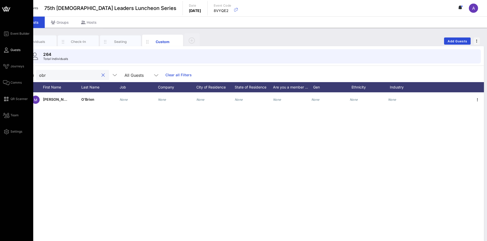
type input "obr"
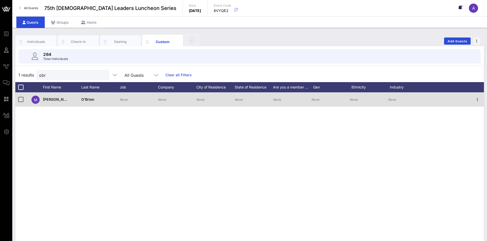
click at [123, 100] on icon "None" at bounding box center [124, 100] width 8 height 4
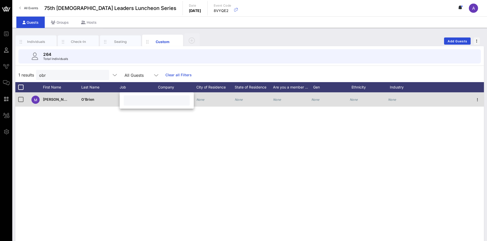
paste input "Regional Manager, Community Engagement"
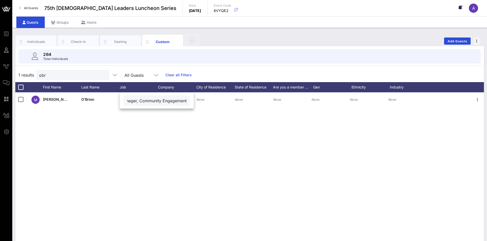
type input "Regional Manager, Community Engagement"
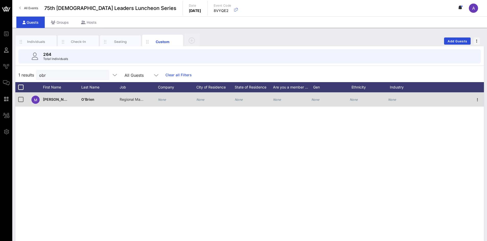
click at [161, 98] on div "None" at bounding box center [162, 100] width 8 height 14
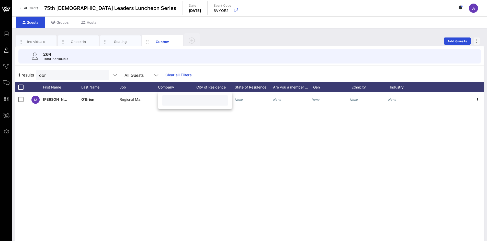
paste input "Southwest Airlines"
type input "Southwest Airlines"
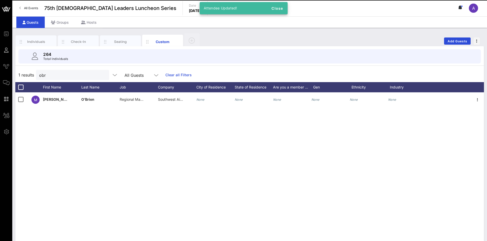
click at [153, 134] on div "M Melanie O’Brien Regional Manager, Community Engagement Southwest Airlines Non…" at bounding box center [249, 169] width 468 height 153
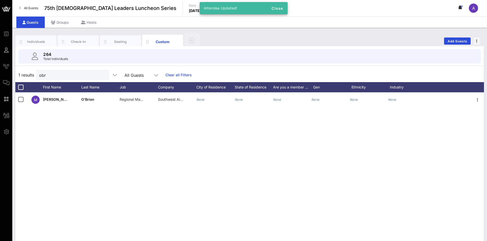
click at [101, 75] on button "clear icon" at bounding box center [102, 75] width 3 height 5
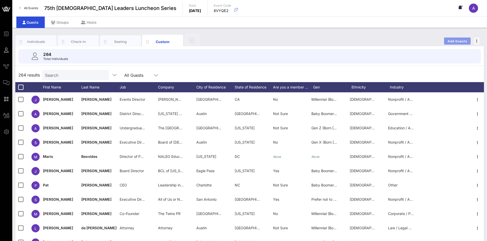
click at [461, 39] on span "Add Guests" at bounding box center [457, 41] width 20 height 4
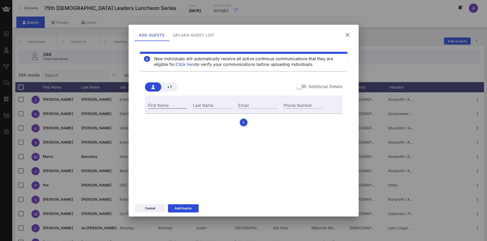
click at [169, 104] on input "First Name" at bounding box center [167, 105] width 39 height 7
paste input "Yolanda"
type input "Yolanda"
click at [216, 106] on input "Last Name" at bounding box center [212, 105] width 39 height 7
paste input "Rivera"
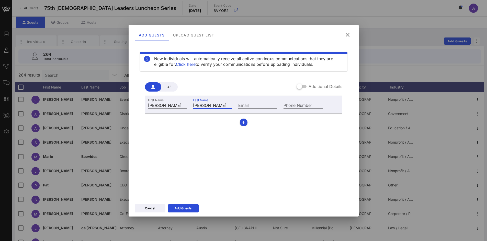
type input "Rivera"
click at [245, 102] on div "Email" at bounding box center [257, 105] width 39 height 7
paste input "Yolanda.rivera2@g.austincc.edu"
type input "Yolanda.rivera2@g.austincc.edu"
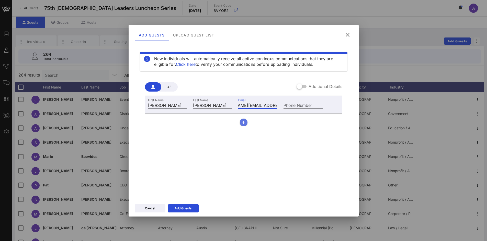
scroll to position [0, 0]
click at [244, 124] on icon "button" at bounding box center [243, 123] width 3 height 4
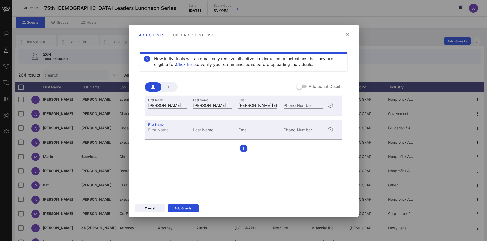
click at [163, 131] on input "First Name" at bounding box center [167, 129] width 39 height 7
paste input "Karla"
type input "Karla"
click at [216, 129] on input "Last Name" at bounding box center [212, 129] width 39 height 7
paste input "Buenaventura Esquina"
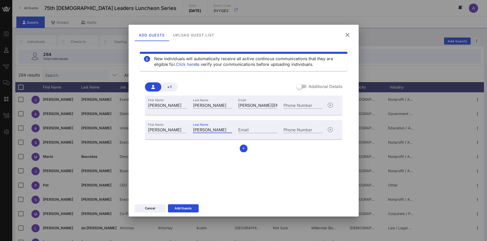
scroll to position [0, 5]
type input "Buenaventura Esquina"
click at [247, 133] on input "Email" at bounding box center [257, 129] width 39 height 7
paste input "karla.buenaventura@g.austincc.edu"
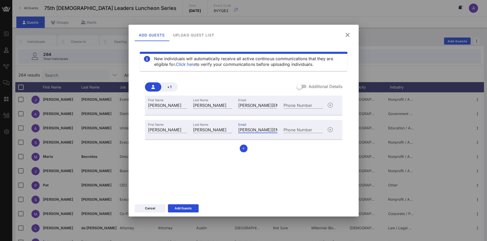
scroll to position [0, 30]
type input "karla.buenaventura@g.austincc.edu"
click at [243, 149] on icon "button" at bounding box center [243, 149] width 3 height 4
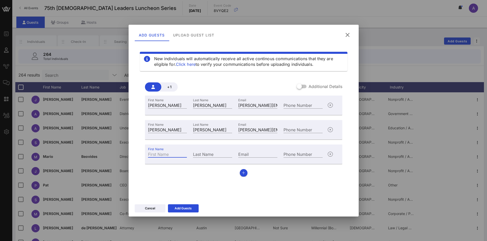
click at [176, 157] on input "First Name" at bounding box center [167, 154] width 39 height 7
paste input "Mauricio"
type input "Mauricio"
click at [208, 155] on input "Last Name" at bounding box center [212, 154] width 39 height 7
paste input "Nava-Vences"
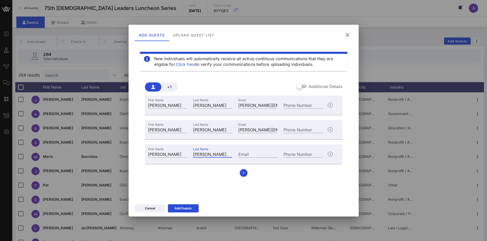
type input "Nava-Vences"
click at [244, 152] on div "Email" at bounding box center [257, 154] width 39 height 7
paste input "mauricio.nava-vences@g.austincc.edu"
type input "mauricio.nava-vences@g.austincc.edu"
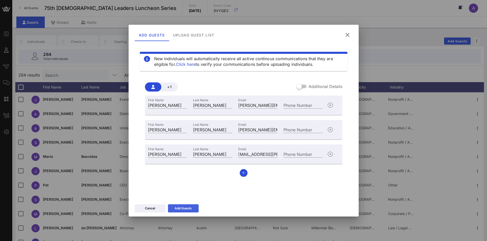
click at [180, 211] on div "Add Guests" at bounding box center [183, 208] width 17 height 5
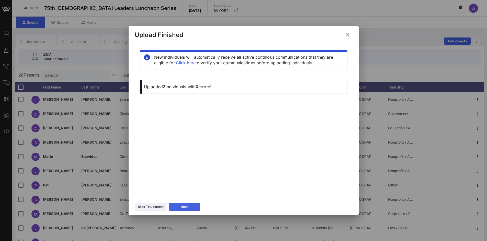
click at [186, 207] on icon at bounding box center [184, 207] width 4 height 4
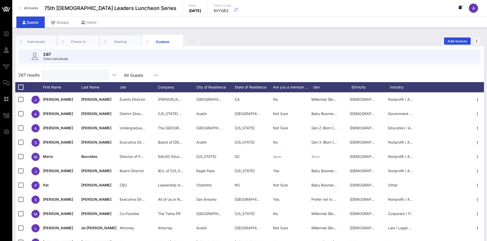
click at [74, 77] on input "text" at bounding box center [75, 75] width 60 height 7
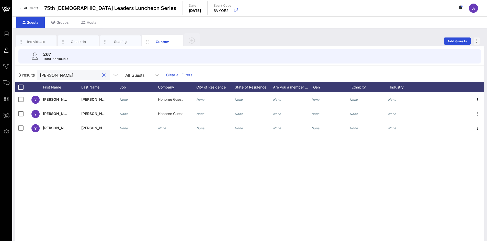
type input "yolanda"
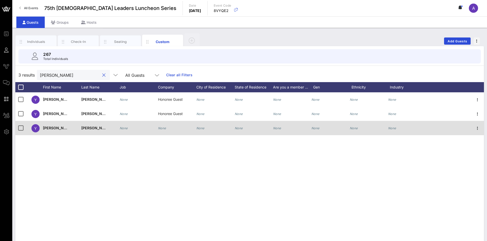
click at [127, 126] on icon "None" at bounding box center [124, 128] width 8 height 4
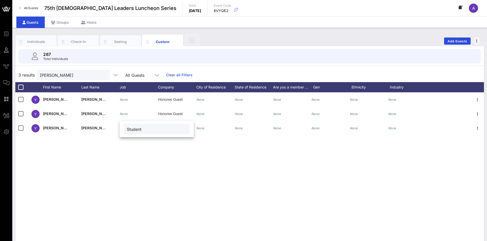
type input "Student"
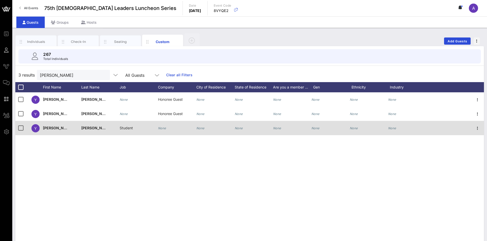
click at [168, 128] on div "None" at bounding box center [177, 131] width 38 height 20
type input "Austin community college"
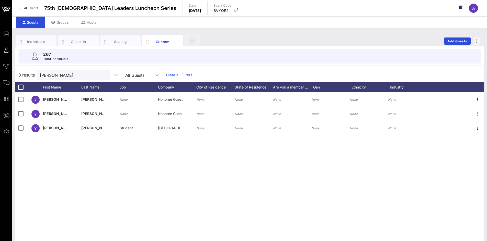
drag, startPoint x: 100, startPoint y: 75, endPoint x: 103, endPoint y: 75, distance: 2.8
click at [102, 75] on button "clear icon" at bounding box center [103, 75] width 3 height 5
type input "karla"
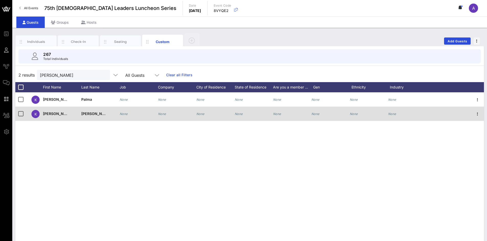
click at [127, 114] on icon "None" at bounding box center [124, 114] width 8 height 4
type input "Student"
click at [160, 112] on div "None" at bounding box center [162, 114] width 8 height 14
paste
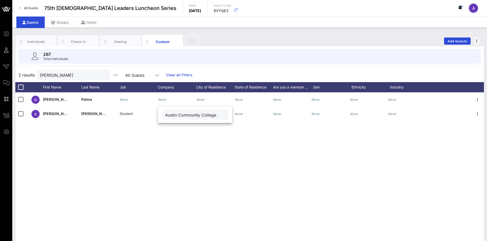
type input "Austin Community Collage"
click at [102, 74] on button "clear icon" at bounding box center [103, 75] width 3 height 5
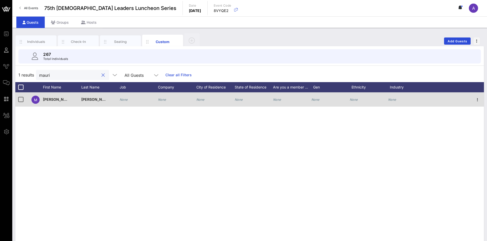
type input "mauri"
click at [126, 97] on div "None" at bounding box center [124, 100] width 8 height 14
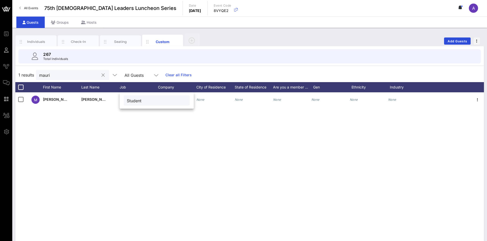
type input "Student"
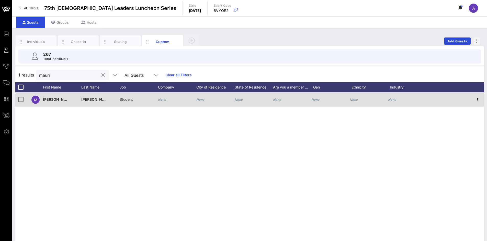
click at [165, 101] on icon "None" at bounding box center [162, 100] width 8 height 4
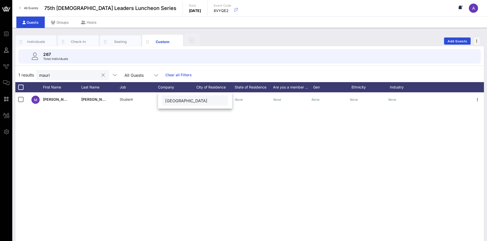
type input "Austin Community College"
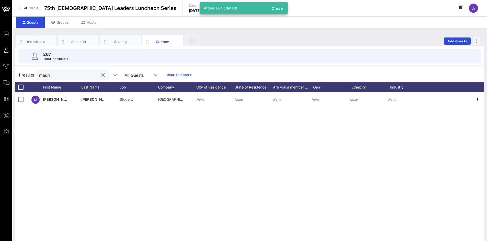
click at [253, 189] on div "M Mauricio Nava-Vences Student Austin Community College None None None None Non…" at bounding box center [249, 169] width 468 height 153
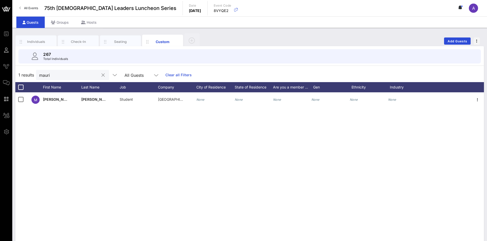
click at [101, 75] on button "clear icon" at bounding box center [102, 75] width 3 height 5
